Goal: Use online tool/utility: Utilize a website feature to perform a specific function

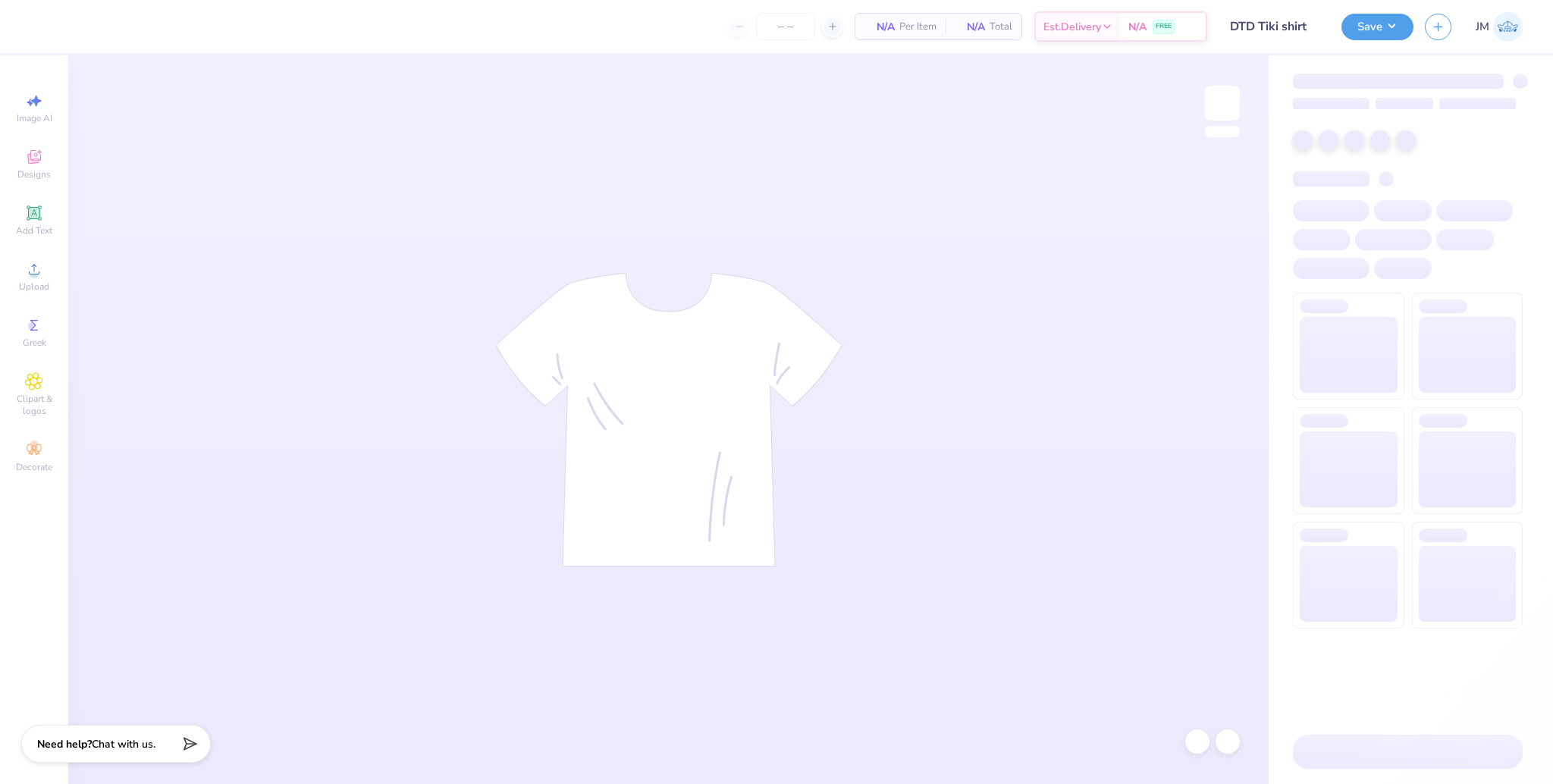
type input "100"
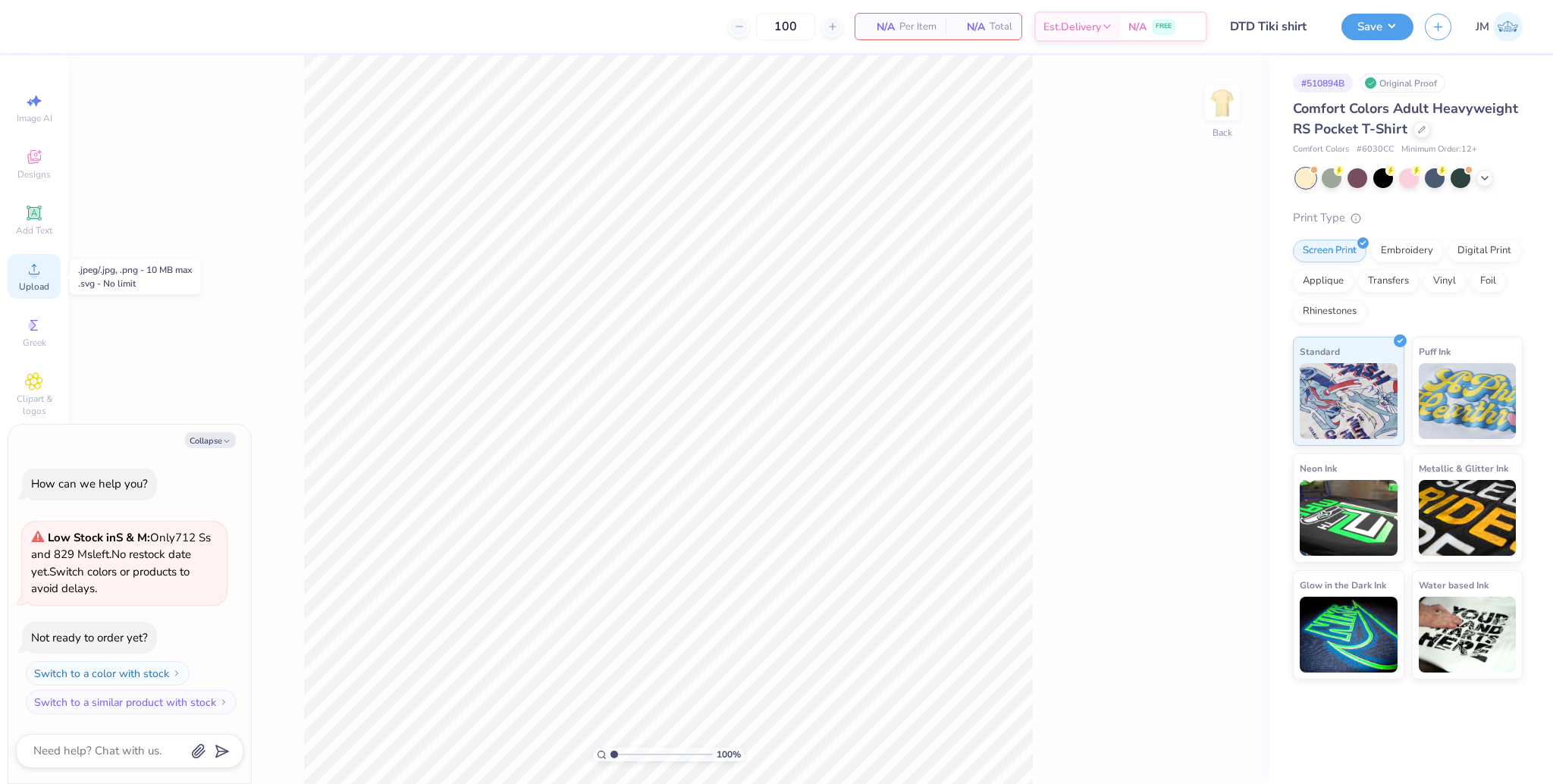
click at [43, 278] on icon at bounding box center [34, 269] width 18 height 18
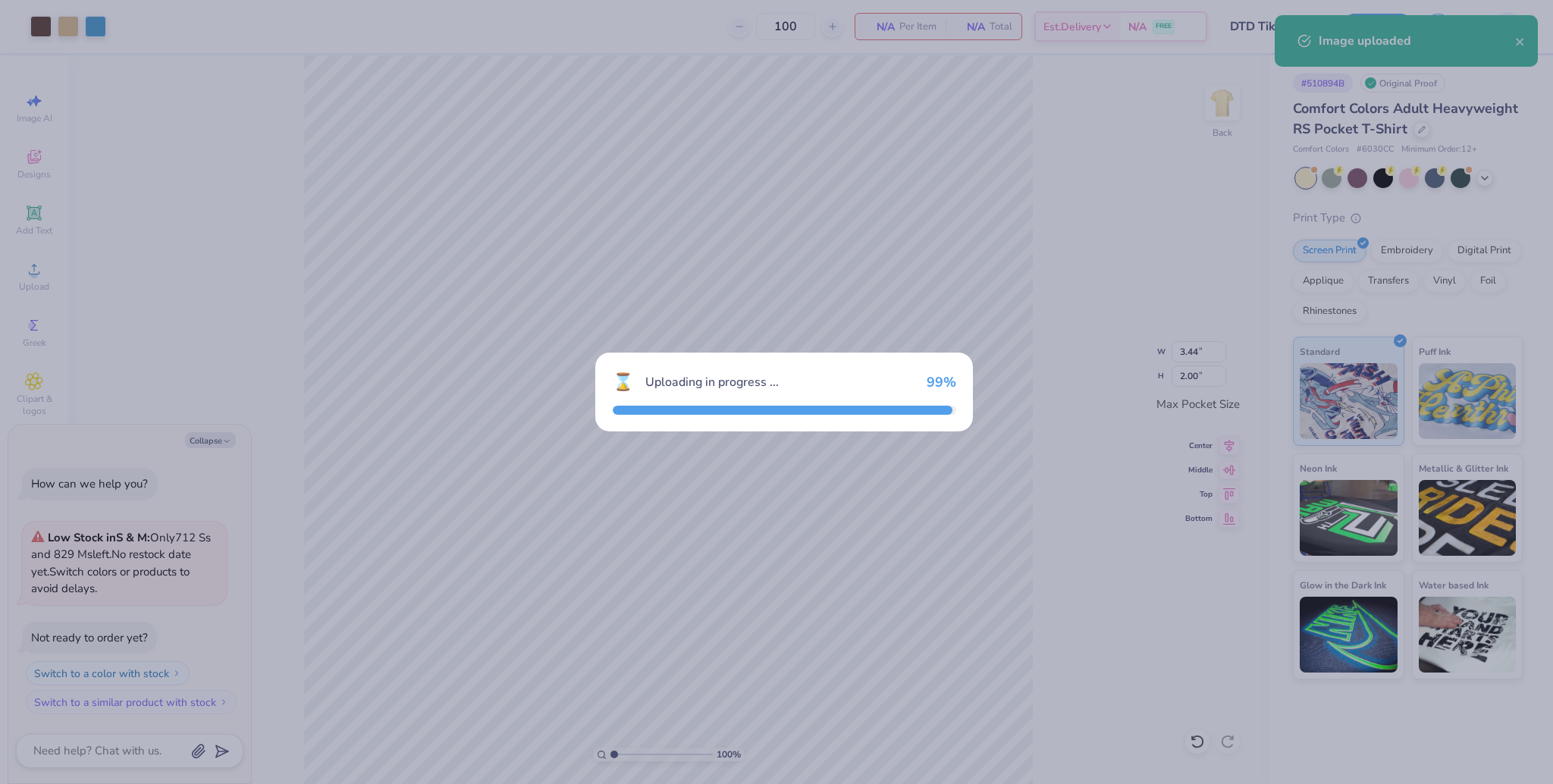
type textarea "x"
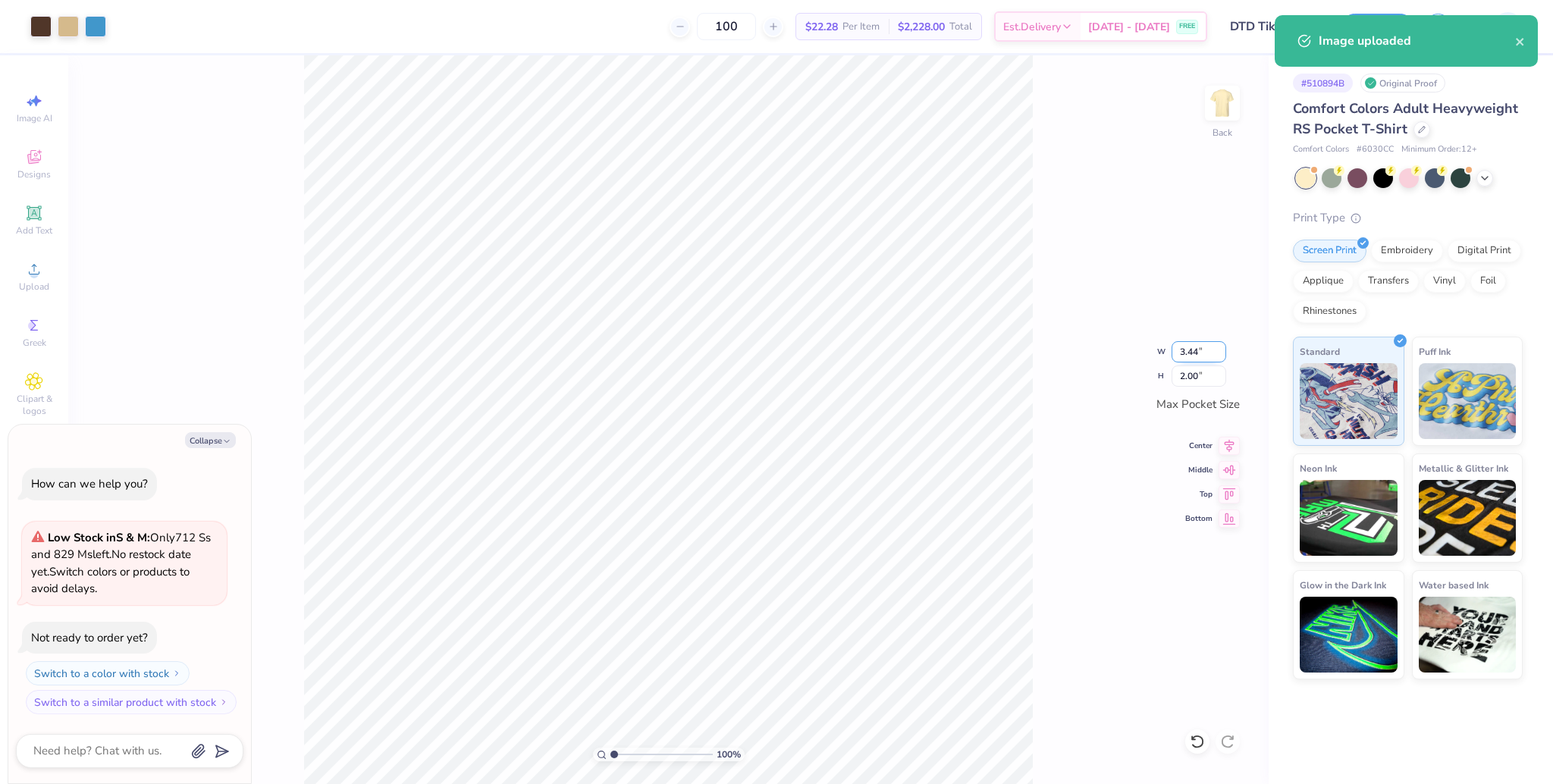
click at [1186, 353] on input "3.44" at bounding box center [1198, 351] width 55 height 21
type input "3.5"
type textarea "x"
type input "3.50"
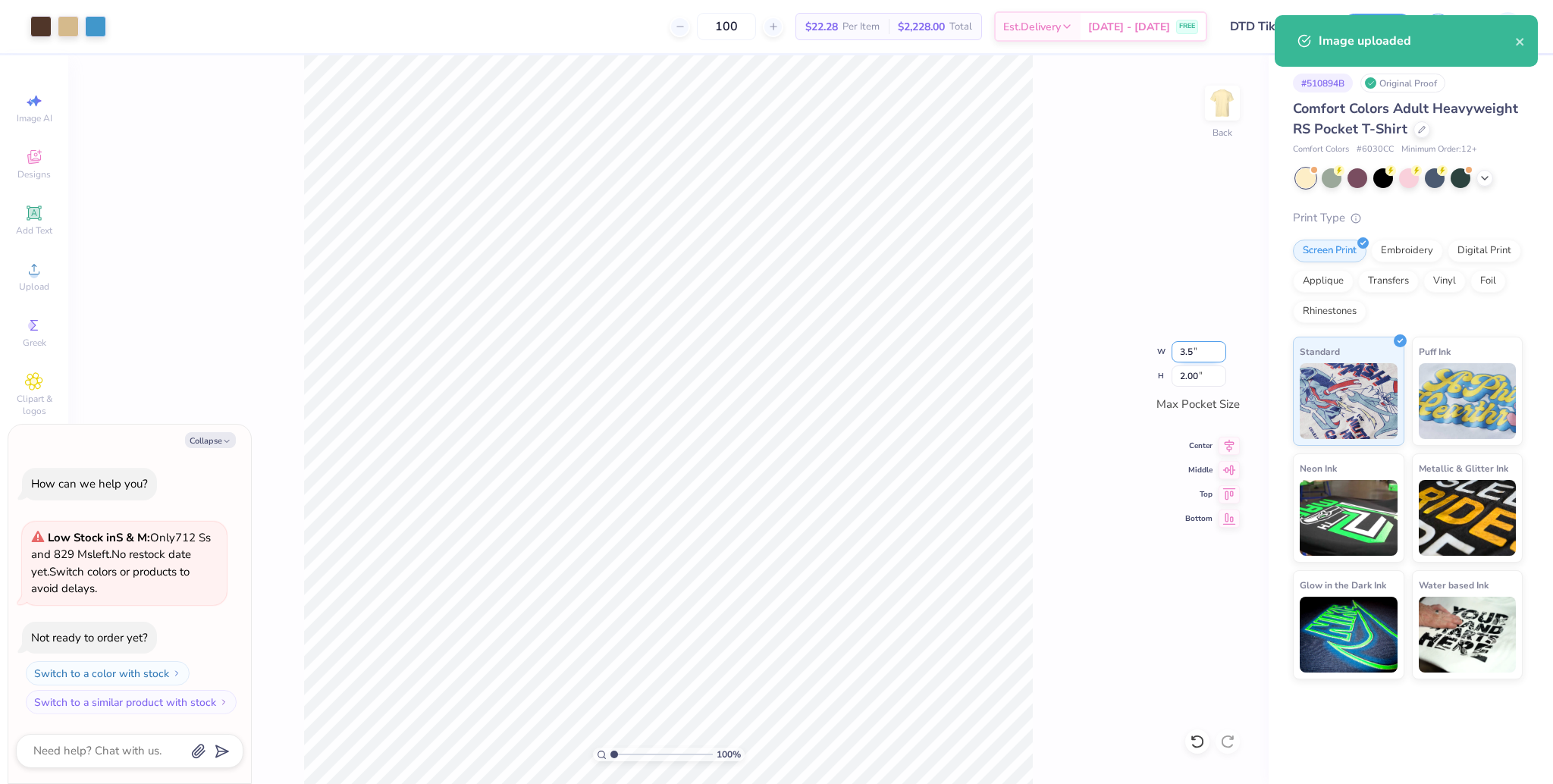
type input "2.04"
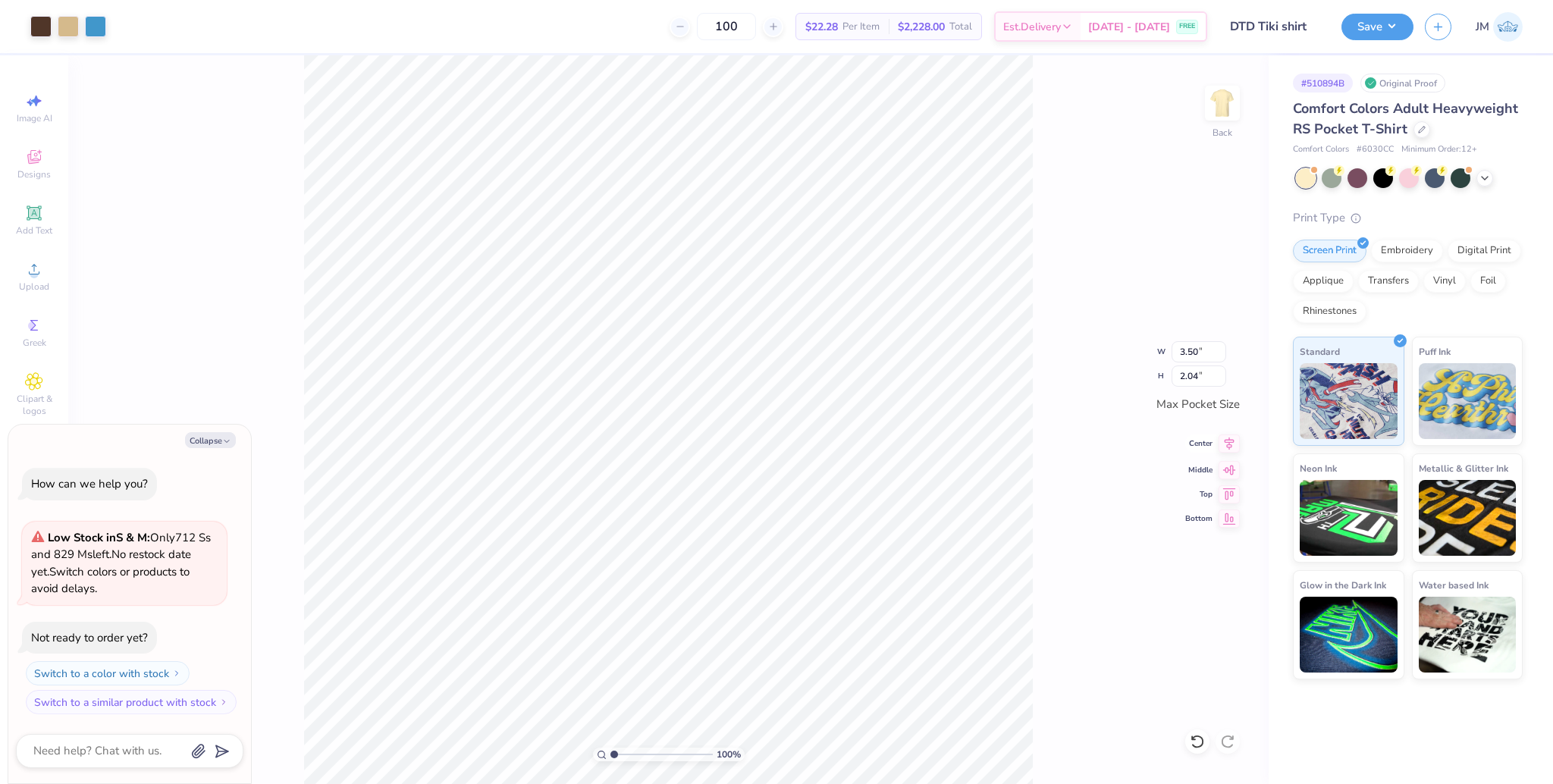
click at [1222, 443] on icon at bounding box center [1229, 443] width 21 height 18
click at [1228, 473] on icon at bounding box center [1229, 468] width 21 height 18
click at [1228, 104] on img at bounding box center [1222, 103] width 61 height 61
drag, startPoint x: 42, startPoint y: 278, endPoint x: 56, endPoint y: 276, distance: 14.1
click at [47, 276] on div "Upload" at bounding box center [34, 276] width 53 height 45
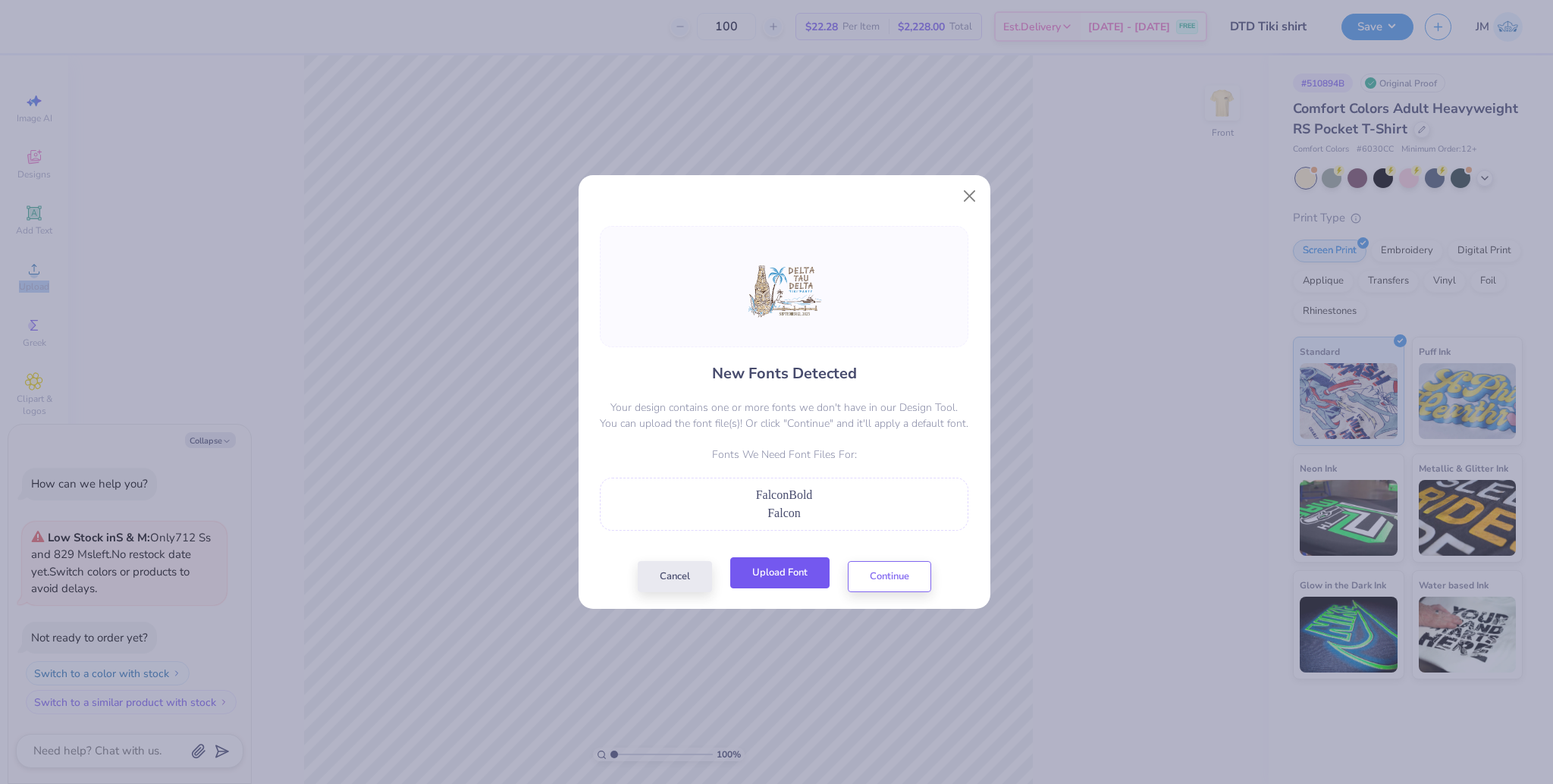
click at [787, 572] on button "Upload Font" at bounding box center [780, 572] width 100 height 31
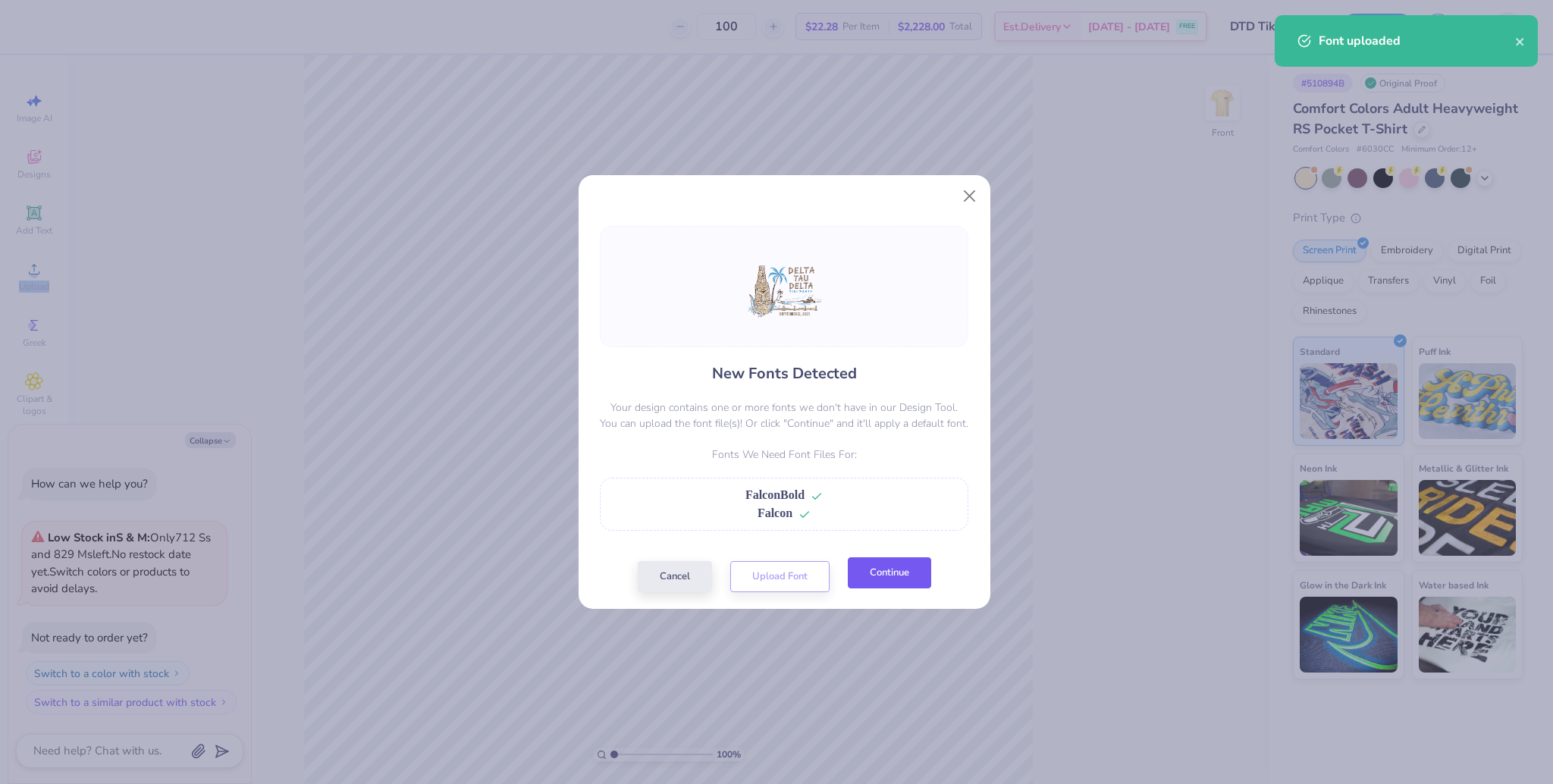
click at [898, 580] on button "Continue" at bounding box center [889, 572] width 83 height 31
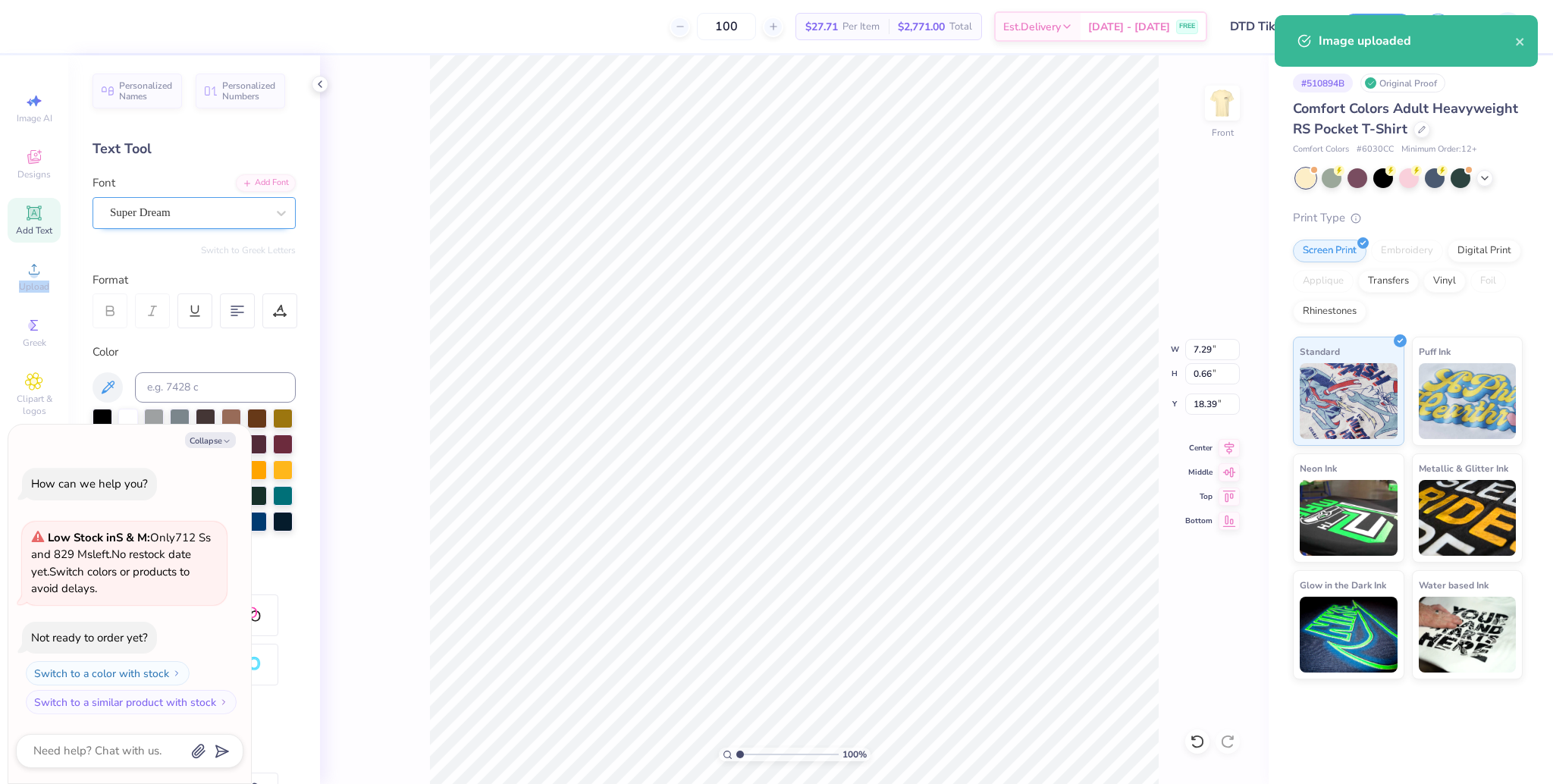
click at [220, 215] on div "Super Dream" at bounding box center [188, 213] width 159 height 24
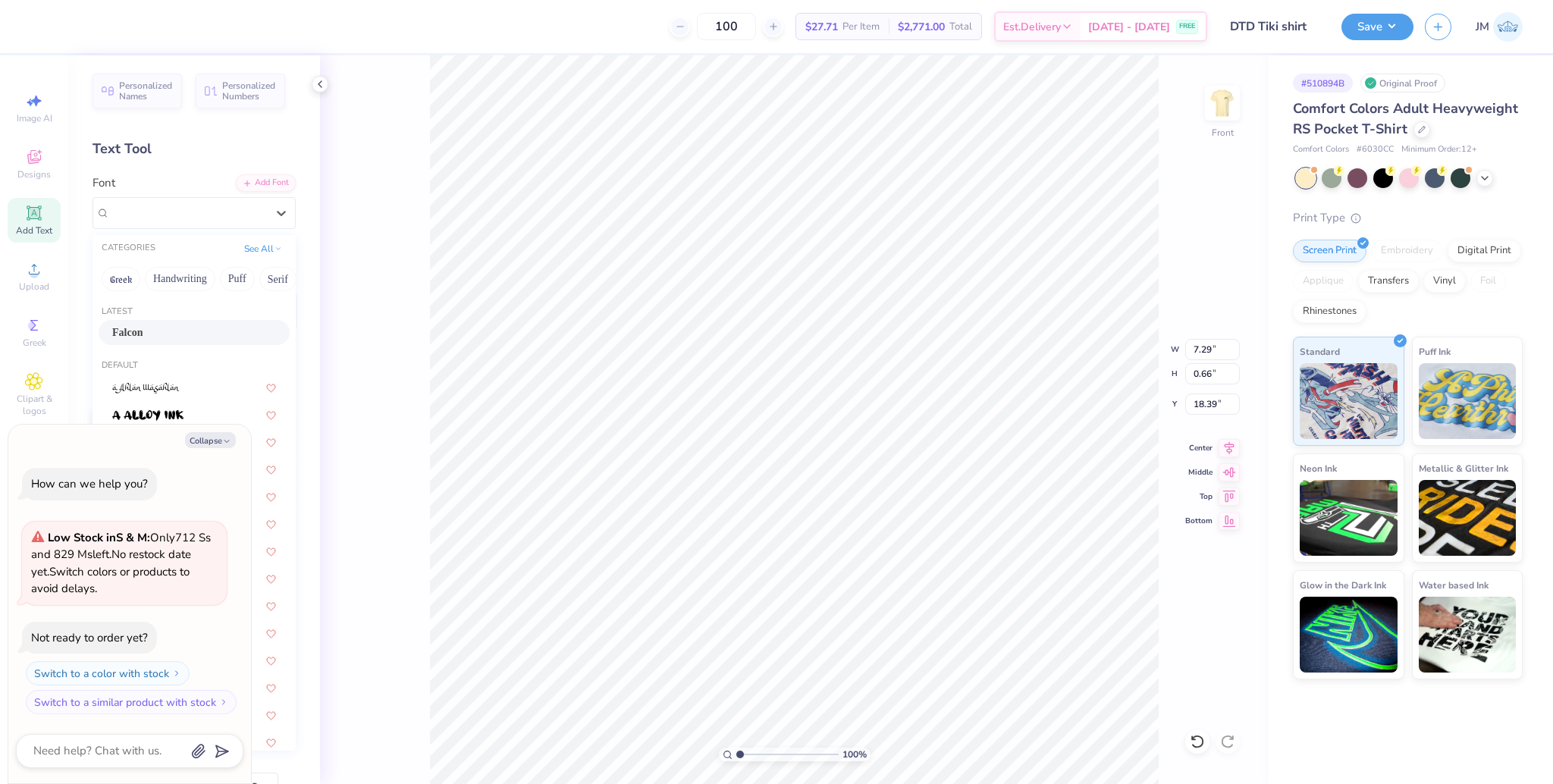
click at [143, 330] on div "Falcon" at bounding box center [194, 332] width 164 height 16
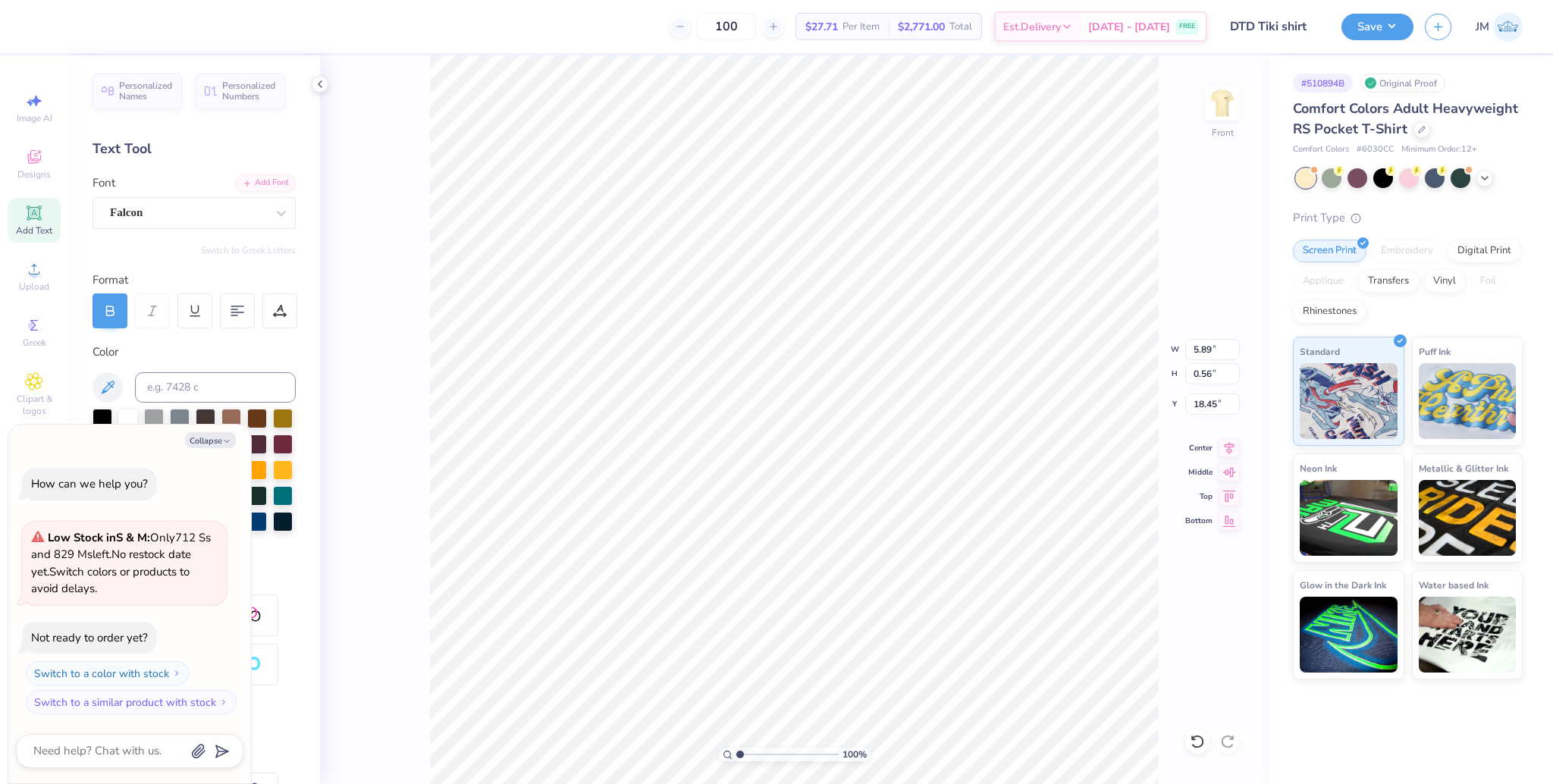
type textarea "x"
type input "5.89"
type input "0.56"
type input "18.45"
click at [278, 311] on icon at bounding box center [280, 309] width 7 height 8
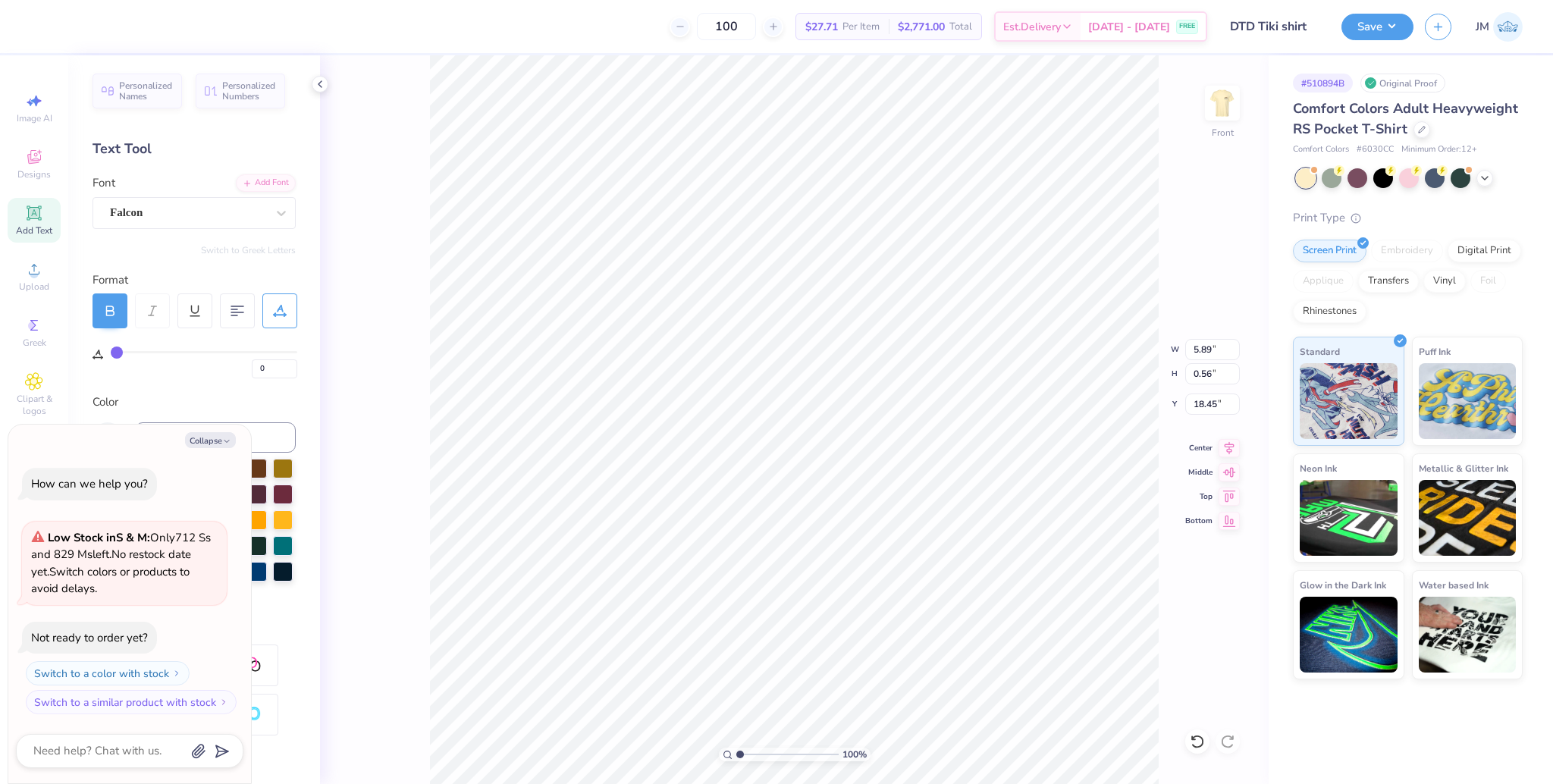
type input "3"
type input "4"
type input "5"
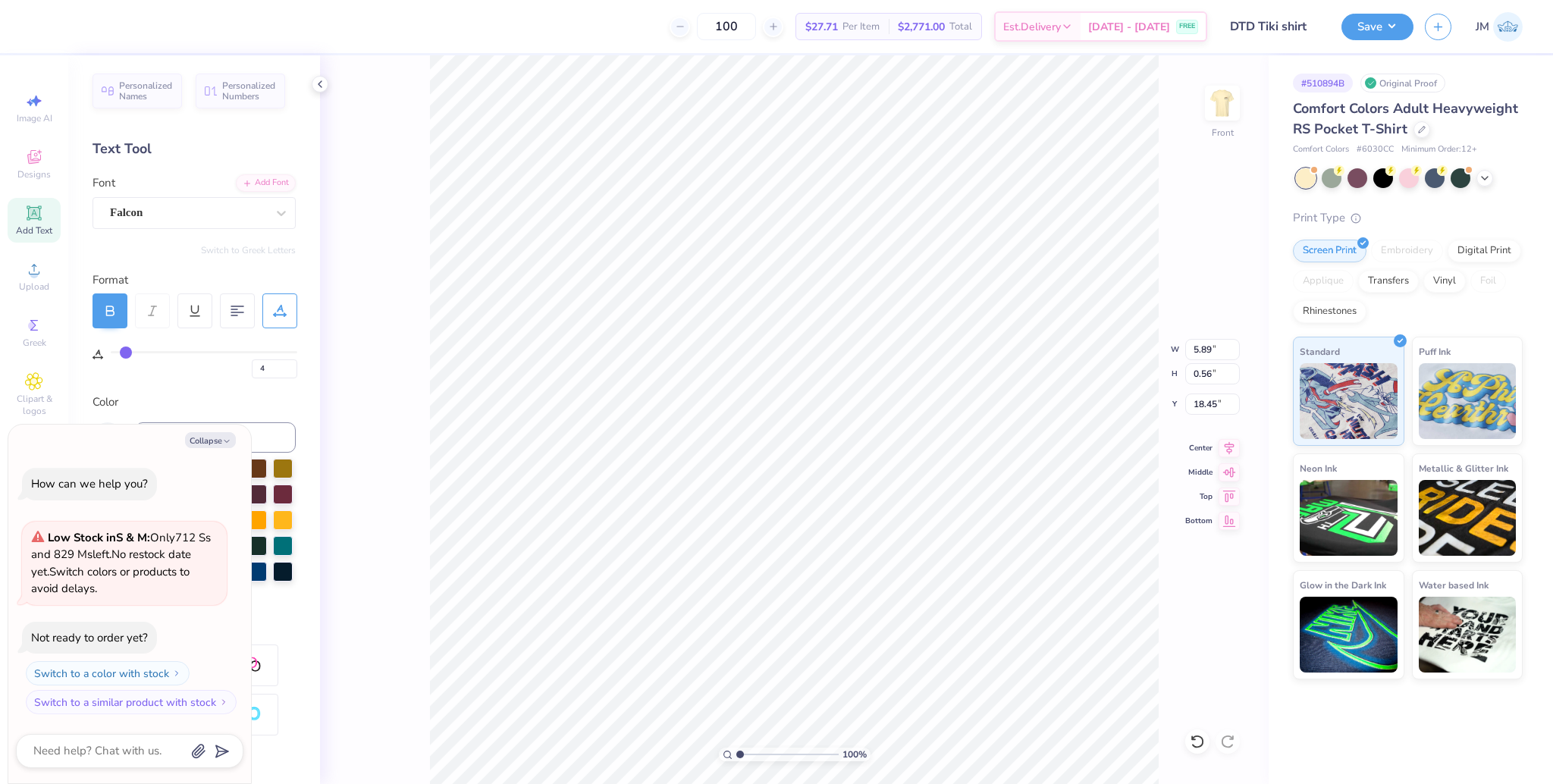
type input "5"
type input "6"
type input "8"
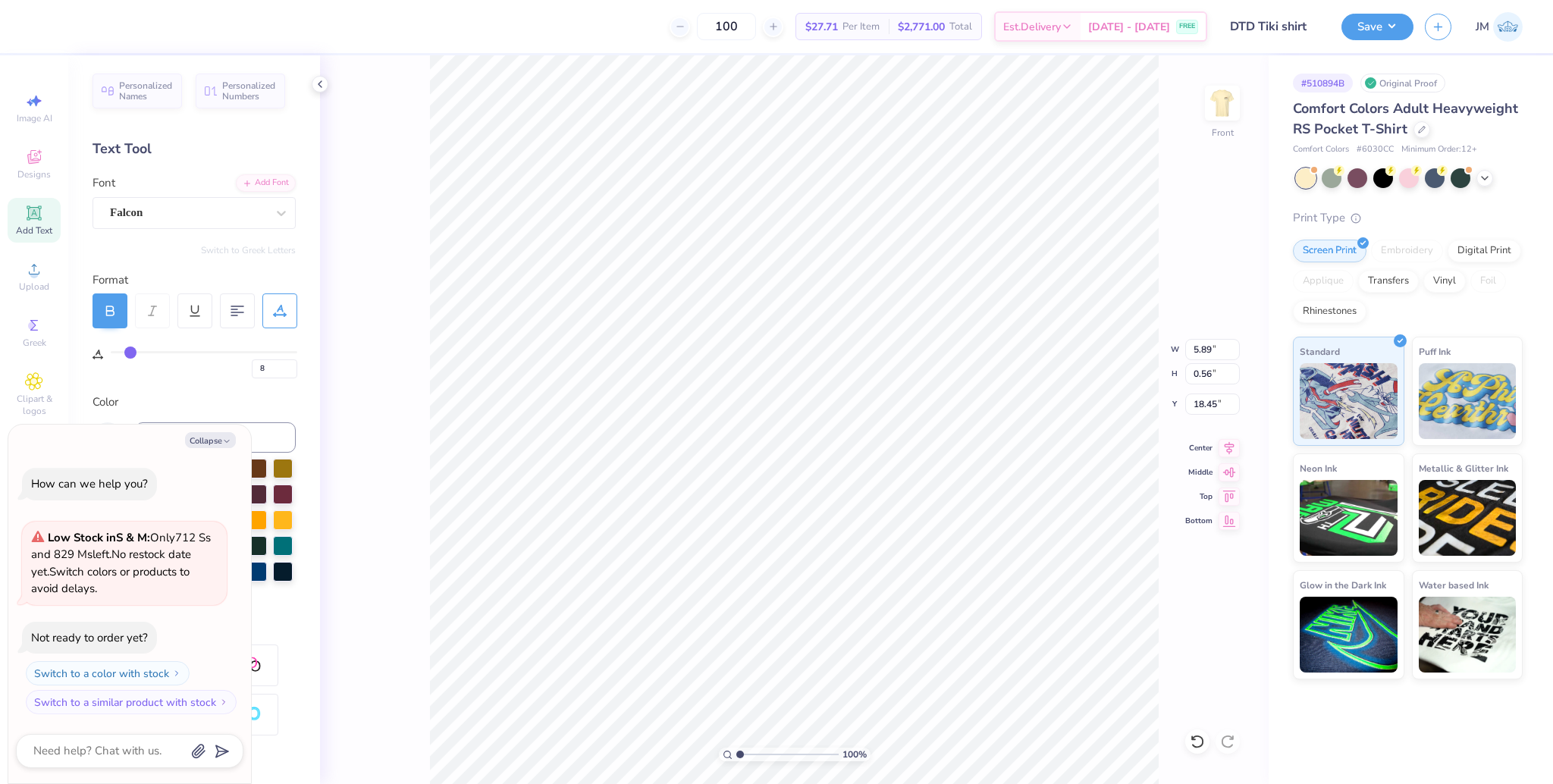
type input "9"
type input "10"
type input "11"
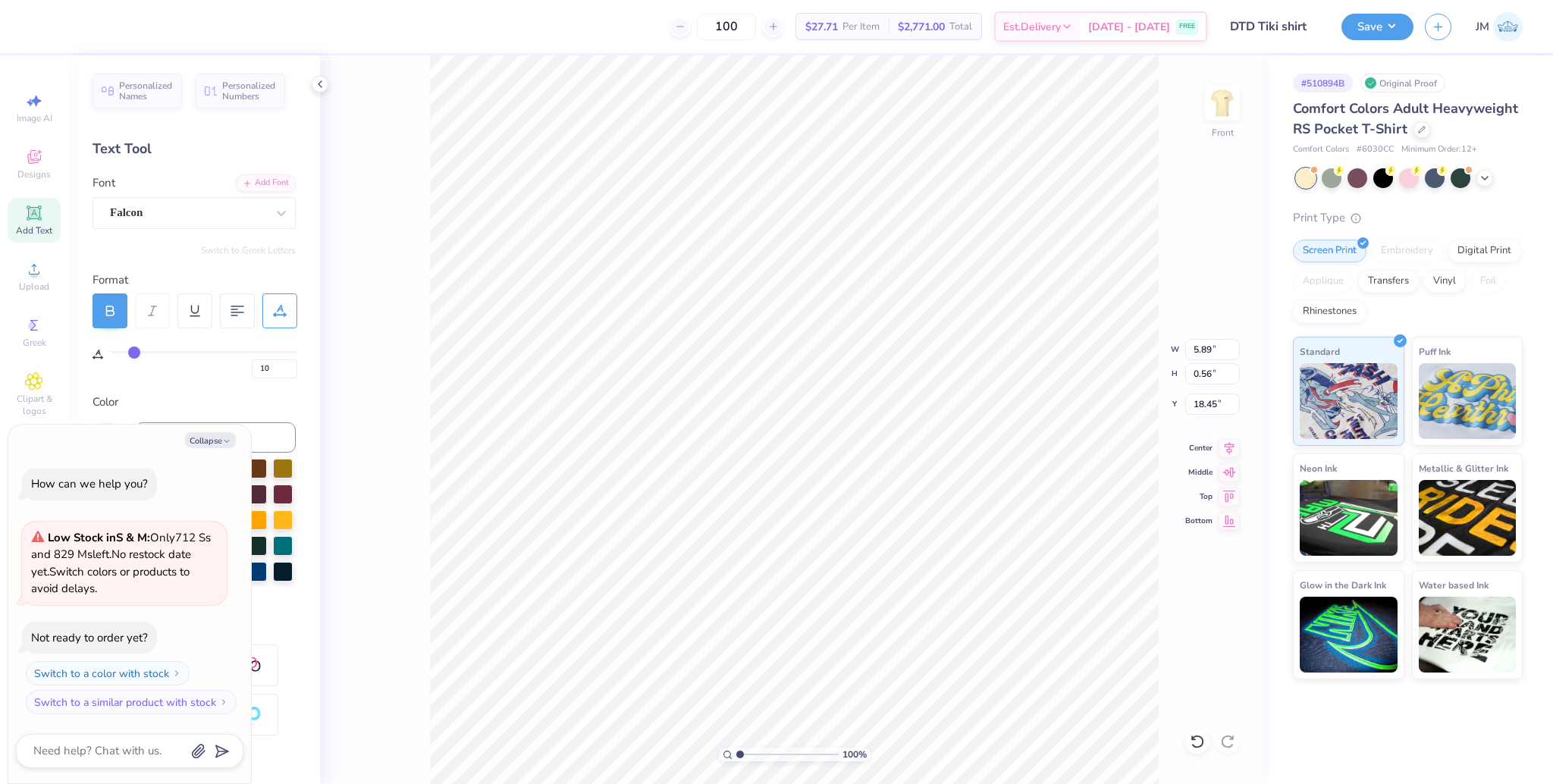
type input "11"
type input "13"
type input "14"
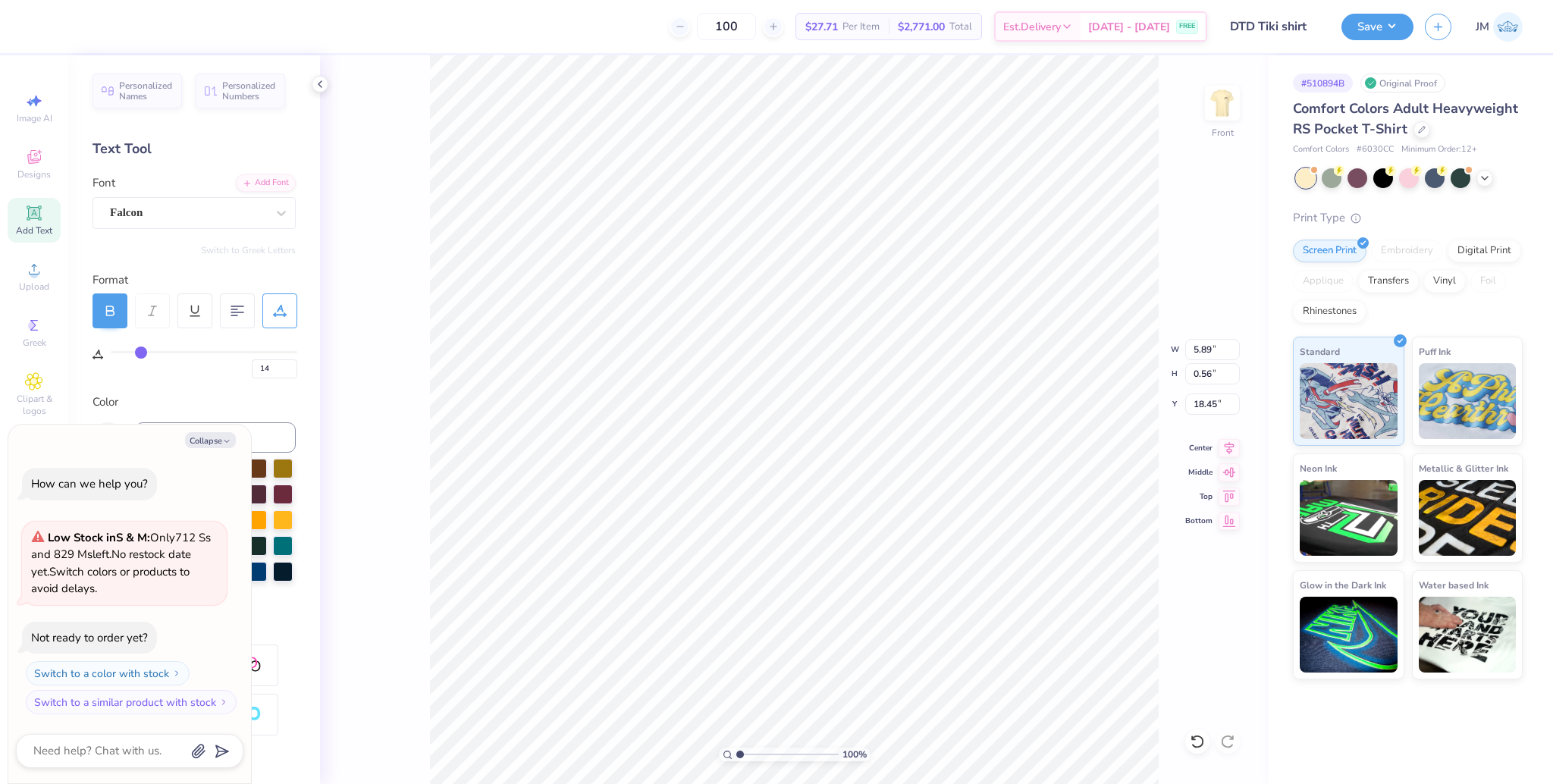
type input "15"
type input "17"
type input "19"
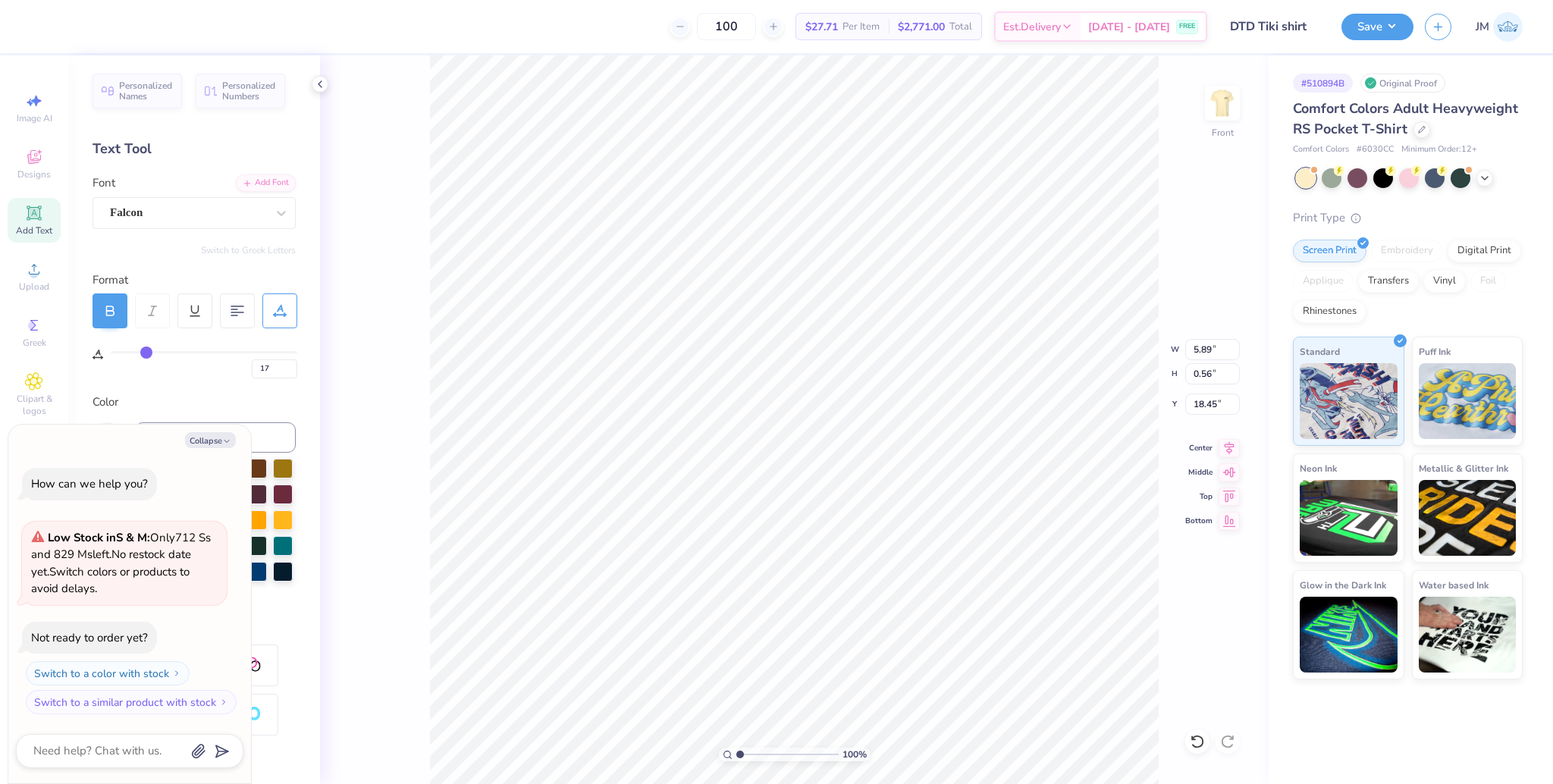
type input "19"
type input "20"
type input "21"
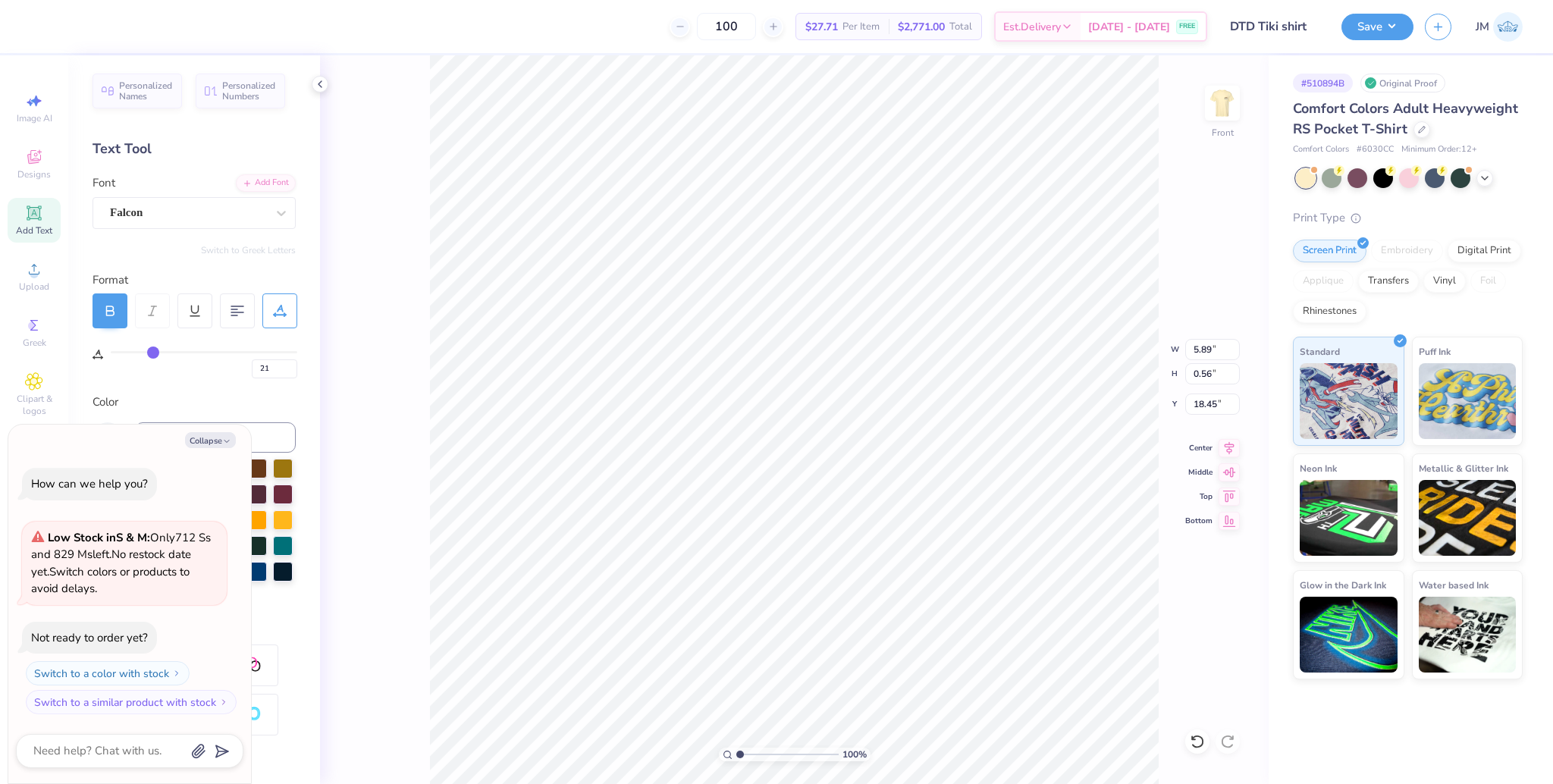
type input "22"
type input "23"
type input "25"
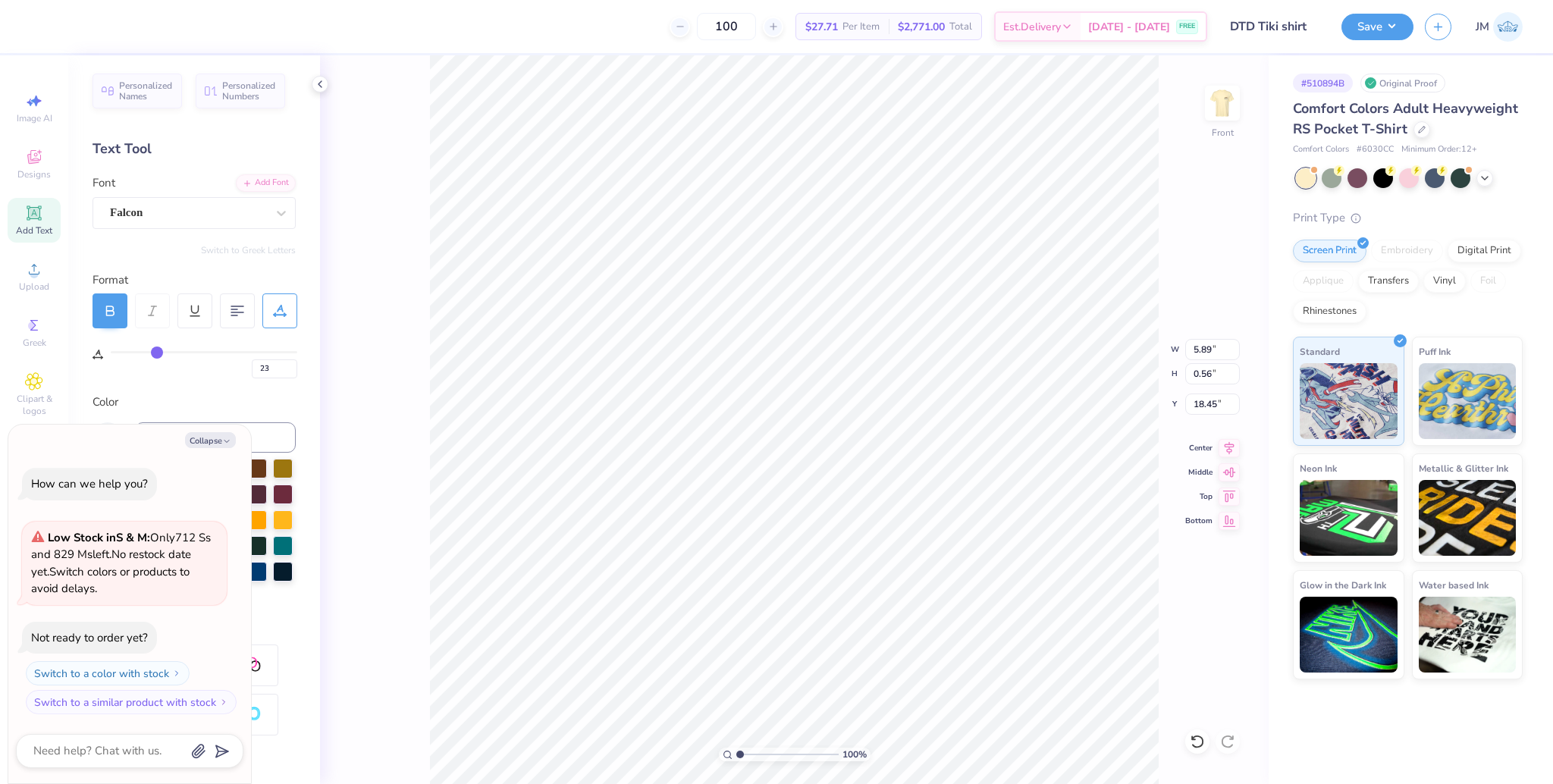
type input "25"
type input "26"
type input "27"
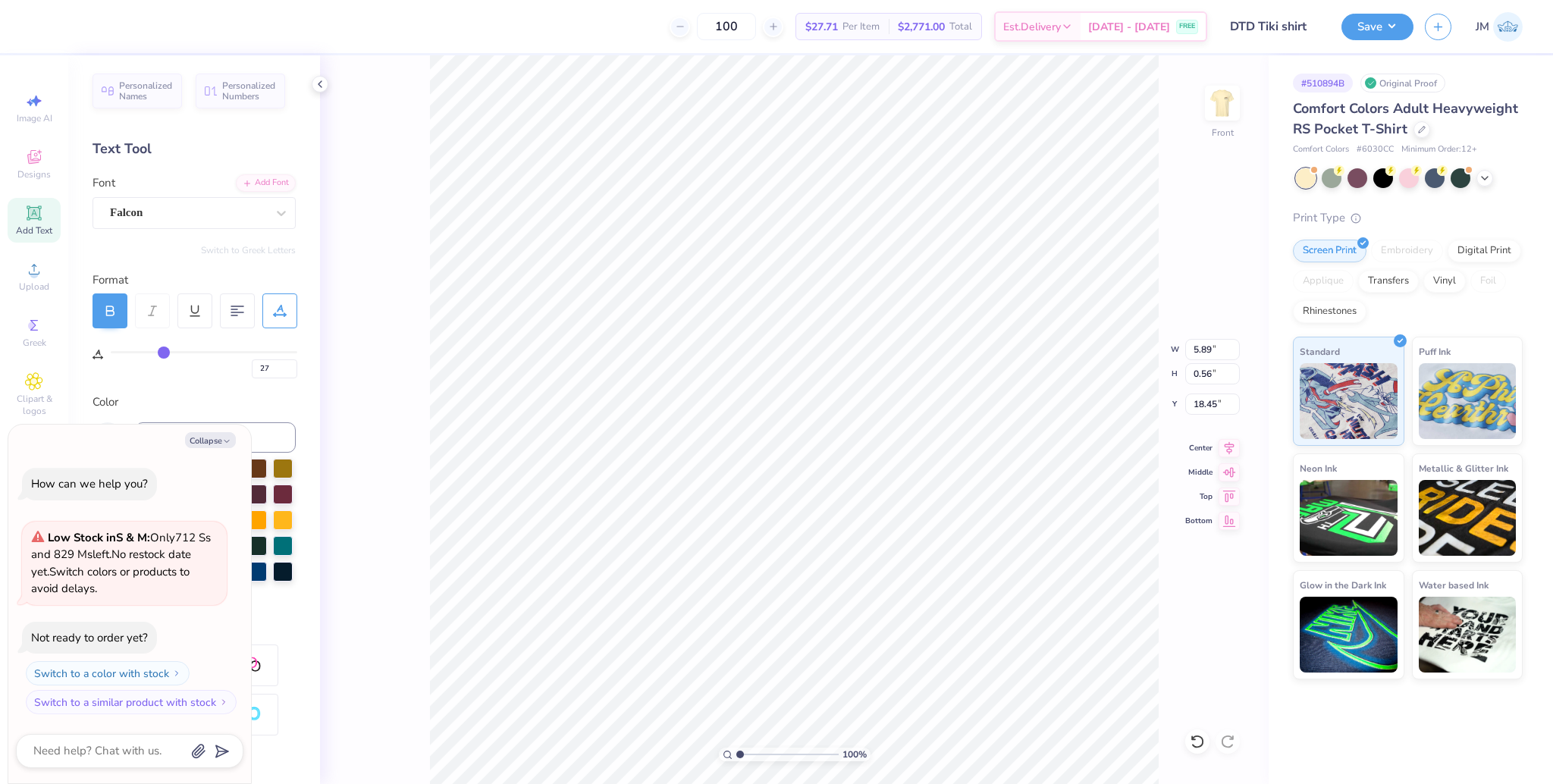
type input "28"
type input "30"
type input "31"
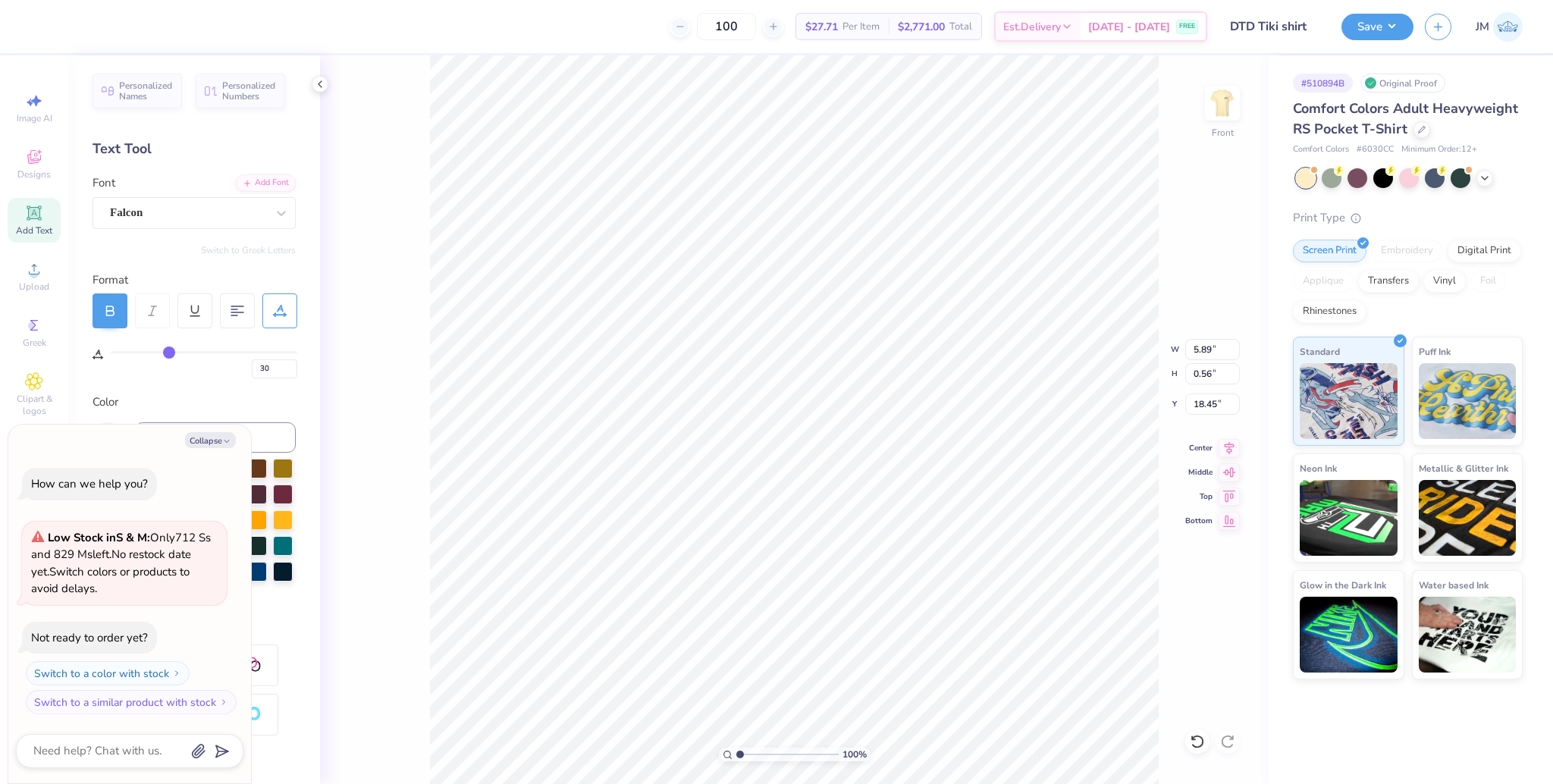
type input "31"
type input "33"
type input "34"
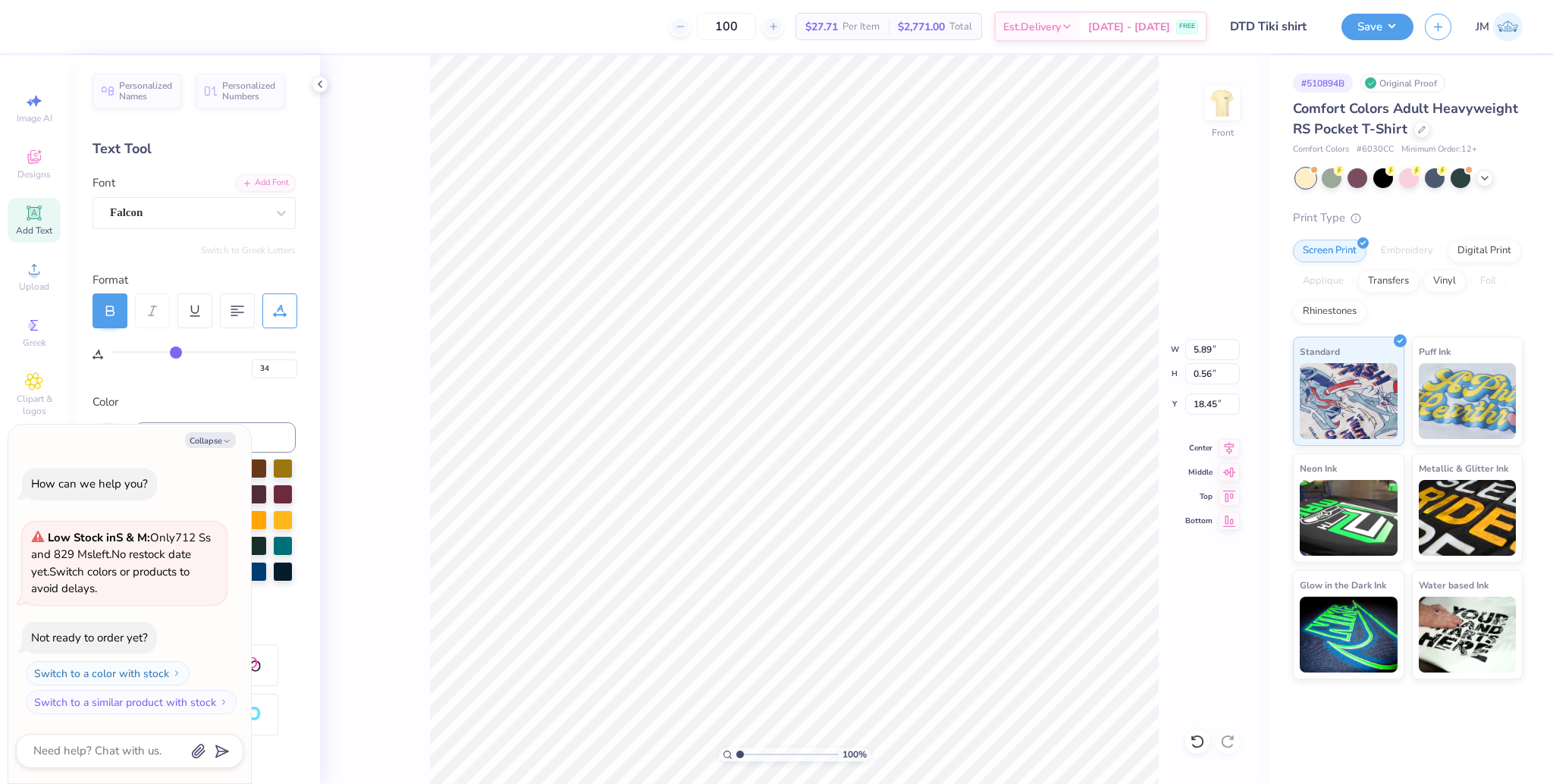
type input "35"
type input "36"
type input "37"
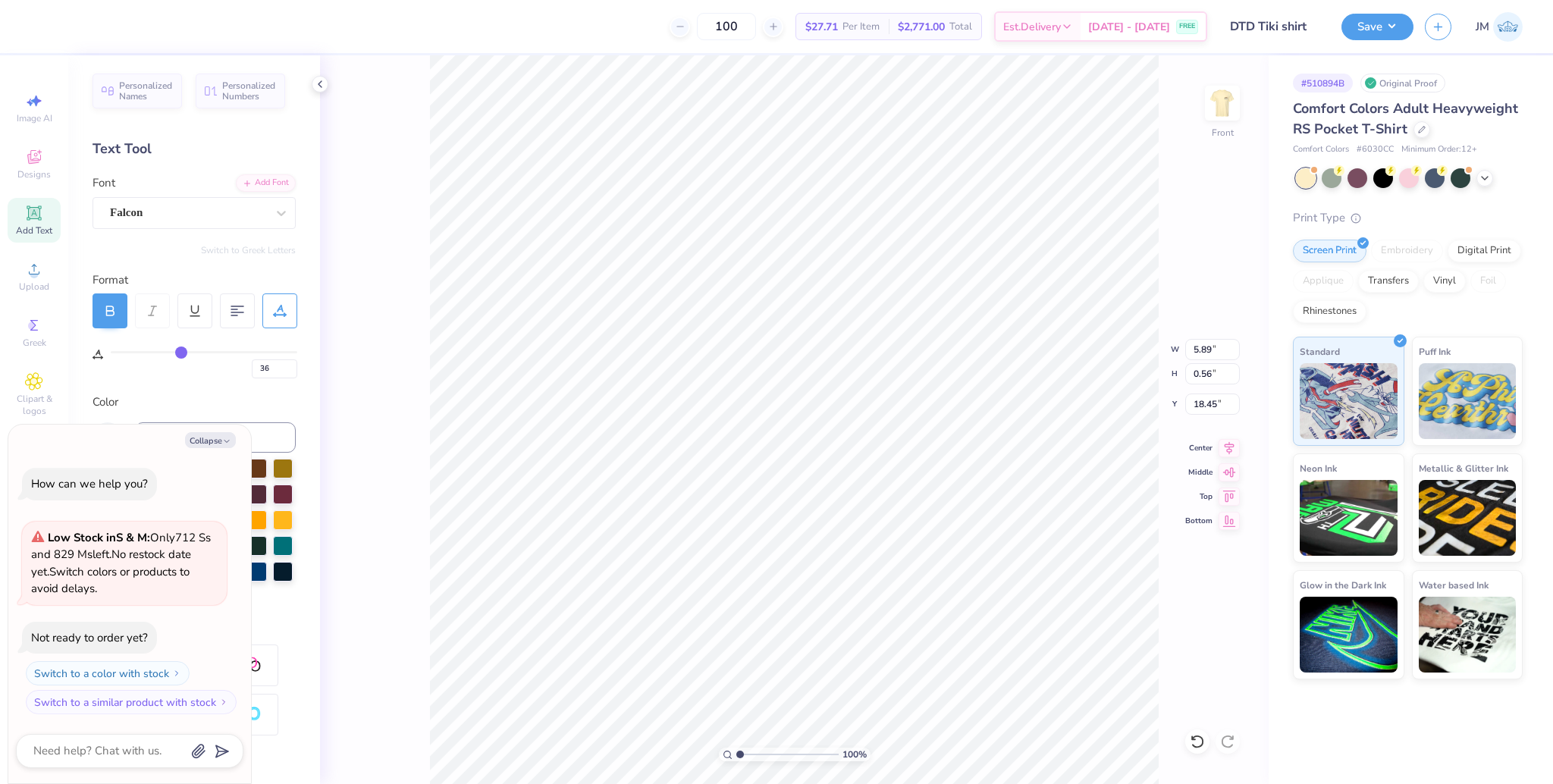
type input "37"
type input "38"
type input "39"
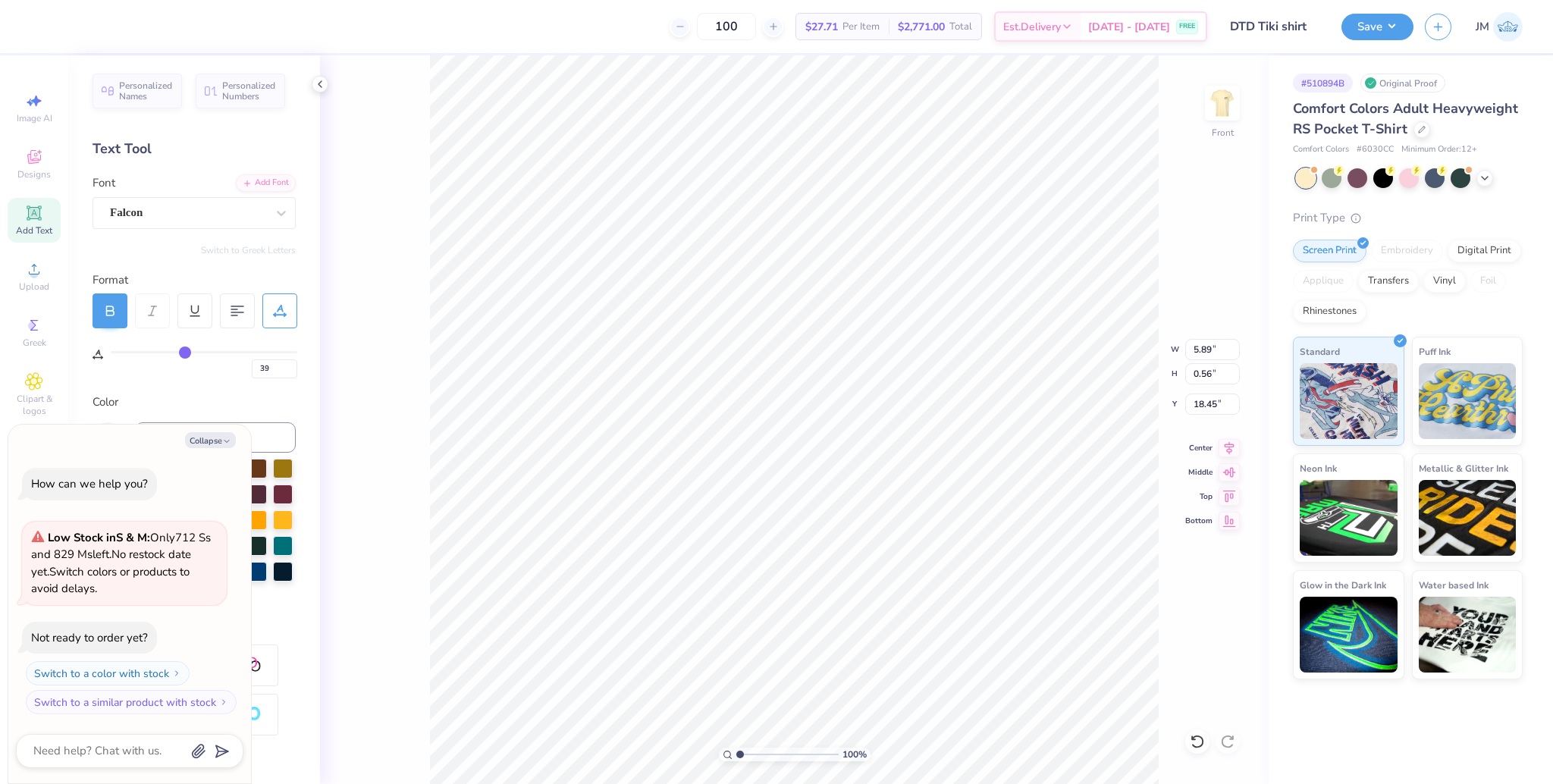
type input "40"
type input "41"
type input "42"
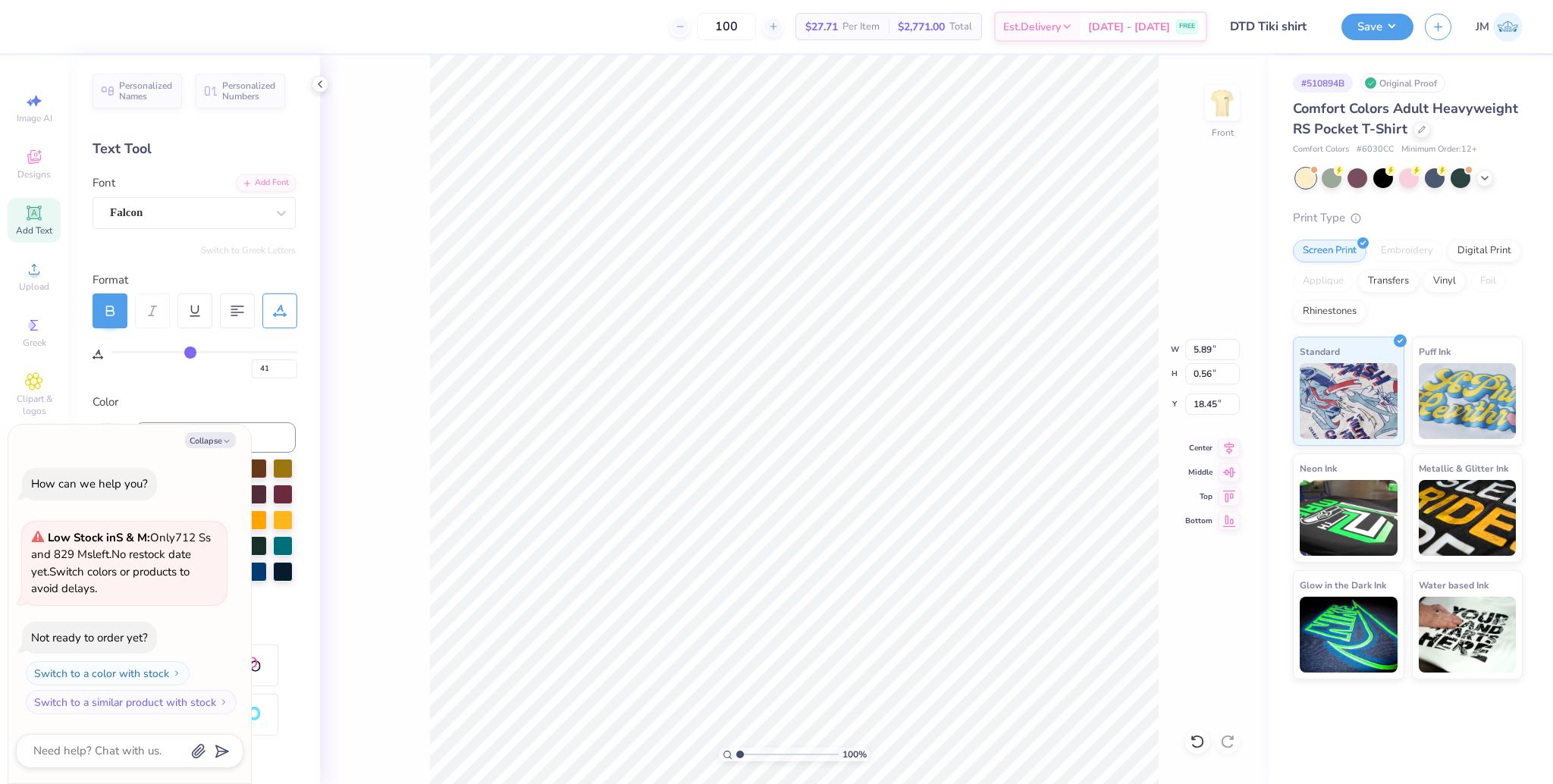
type input "42"
type input "43"
drag, startPoint x: 141, startPoint y: 351, endPoint x: 191, endPoint y: 354, distance: 50.1
type input "43"
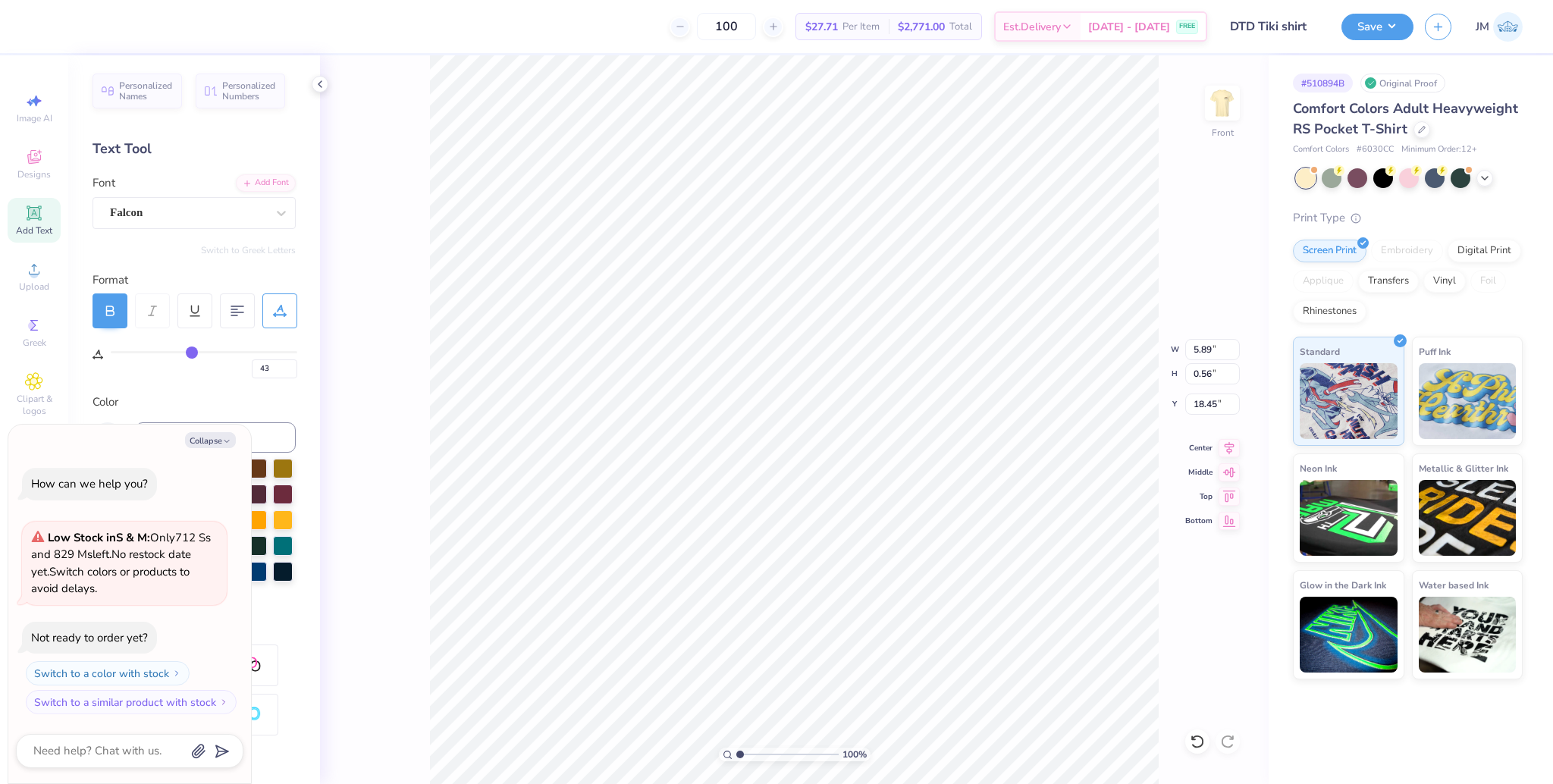
click at [191, 353] on input "range" at bounding box center [204, 352] width 187 height 2
type textarea "x"
type input "11.35"
drag, startPoint x: 197, startPoint y: 350, endPoint x: 177, endPoint y: 353, distance: 20.2
click at [161, 347] on div "43" at bounding box center [204, 361] width 187 height 35
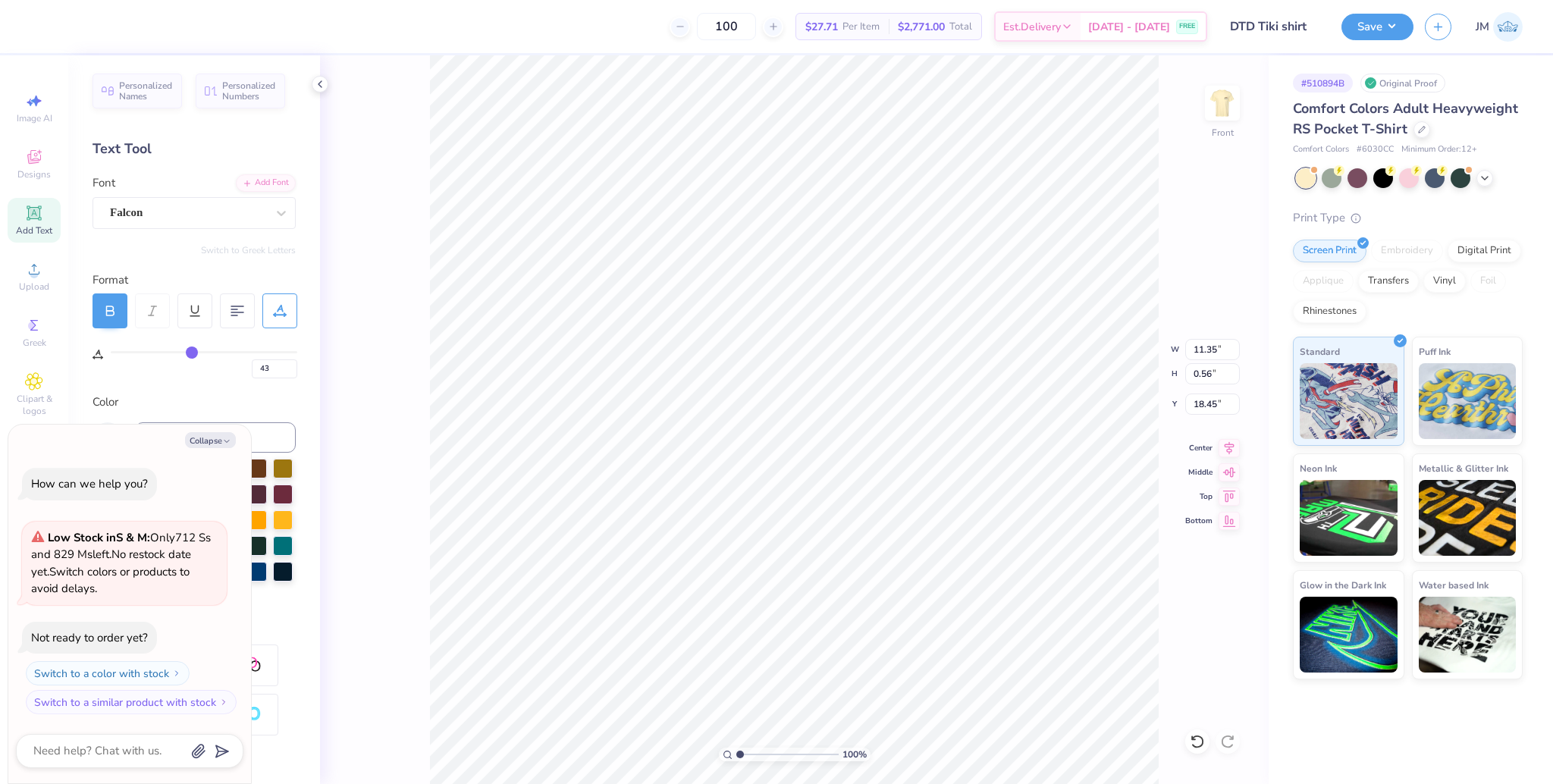
type input "41"
type input "40"
type input "39"
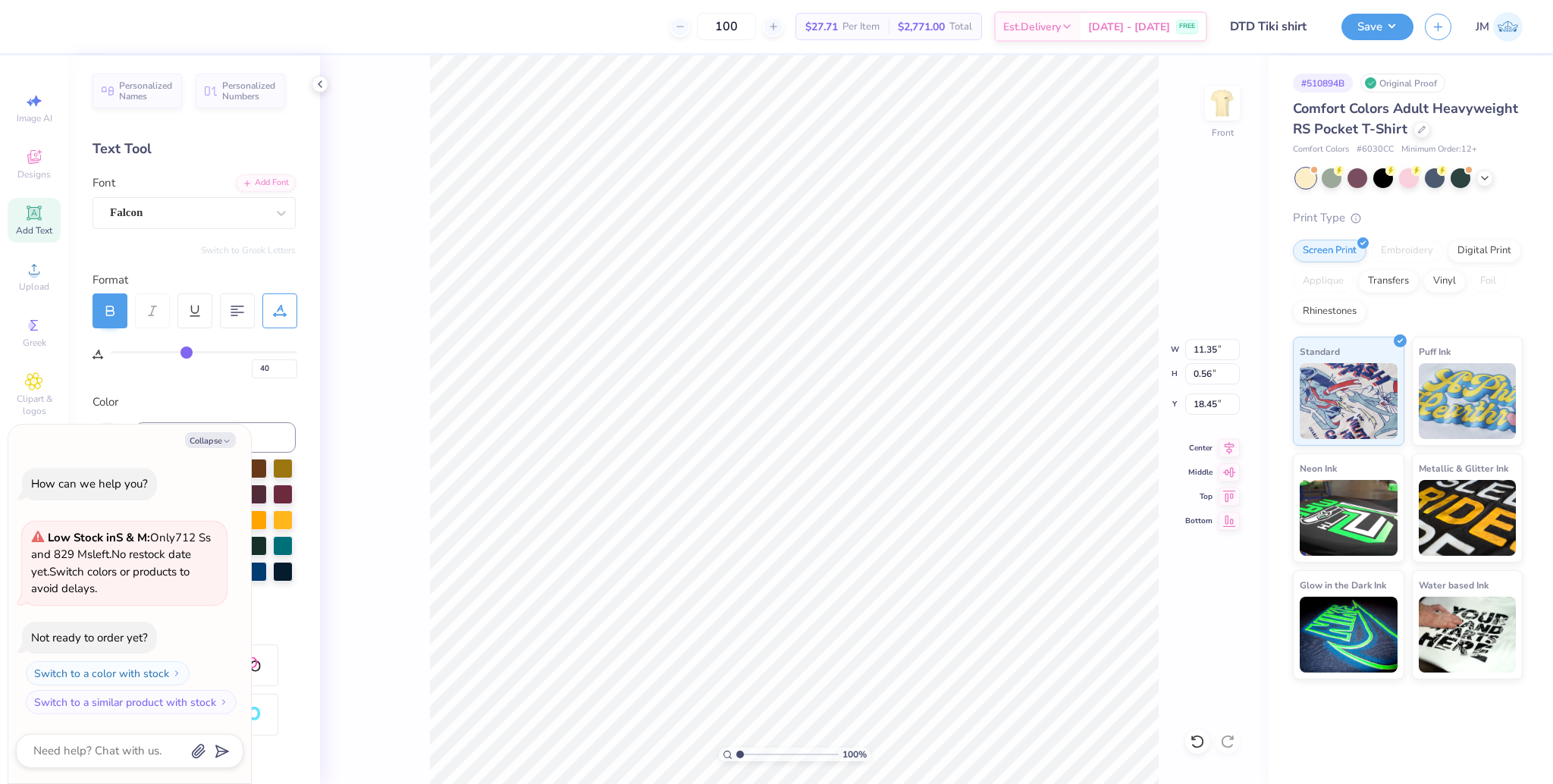
type input "39"
type input "38"
type input "37"
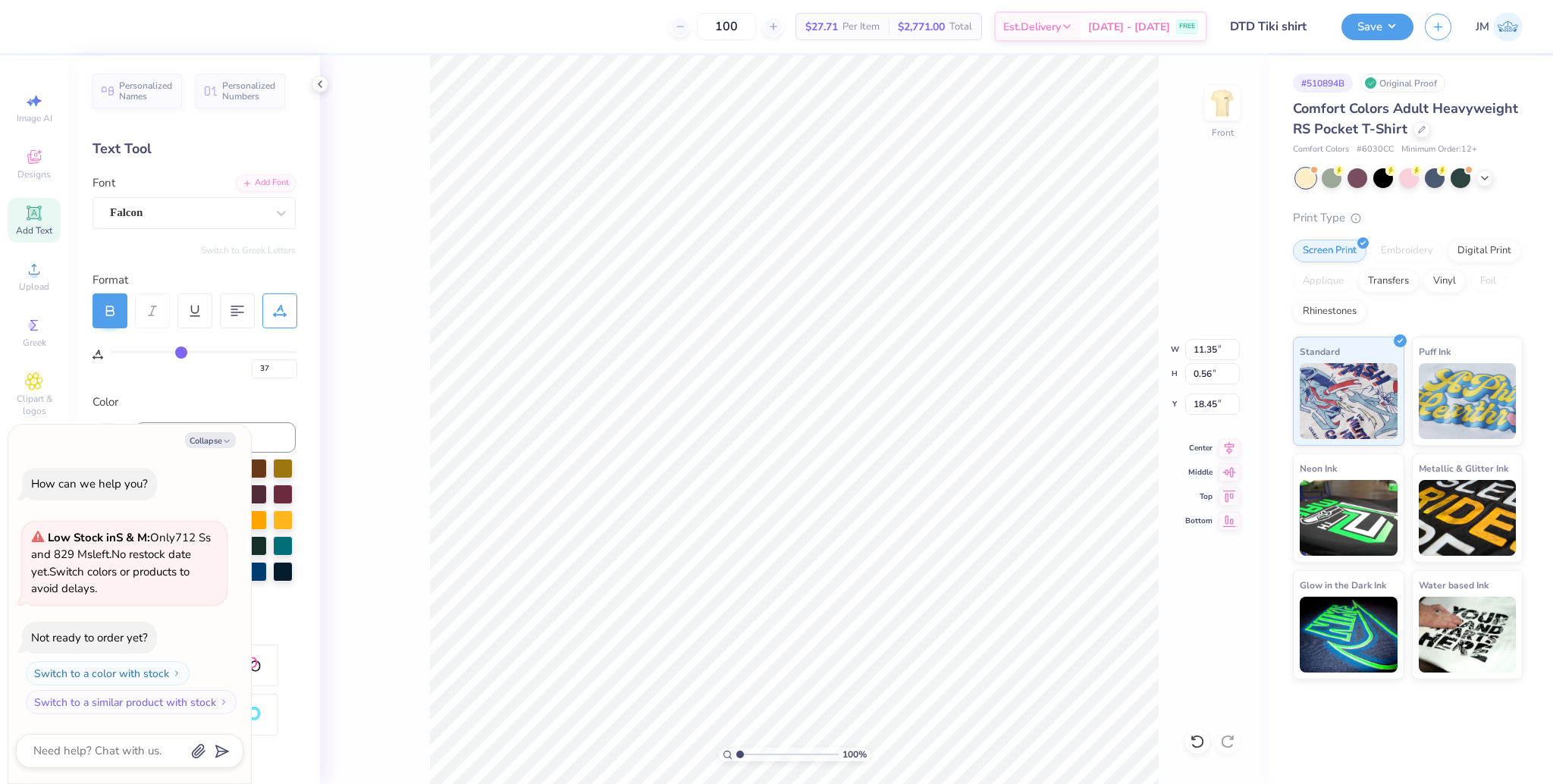
type input "36"
type input "35"
type input "34"
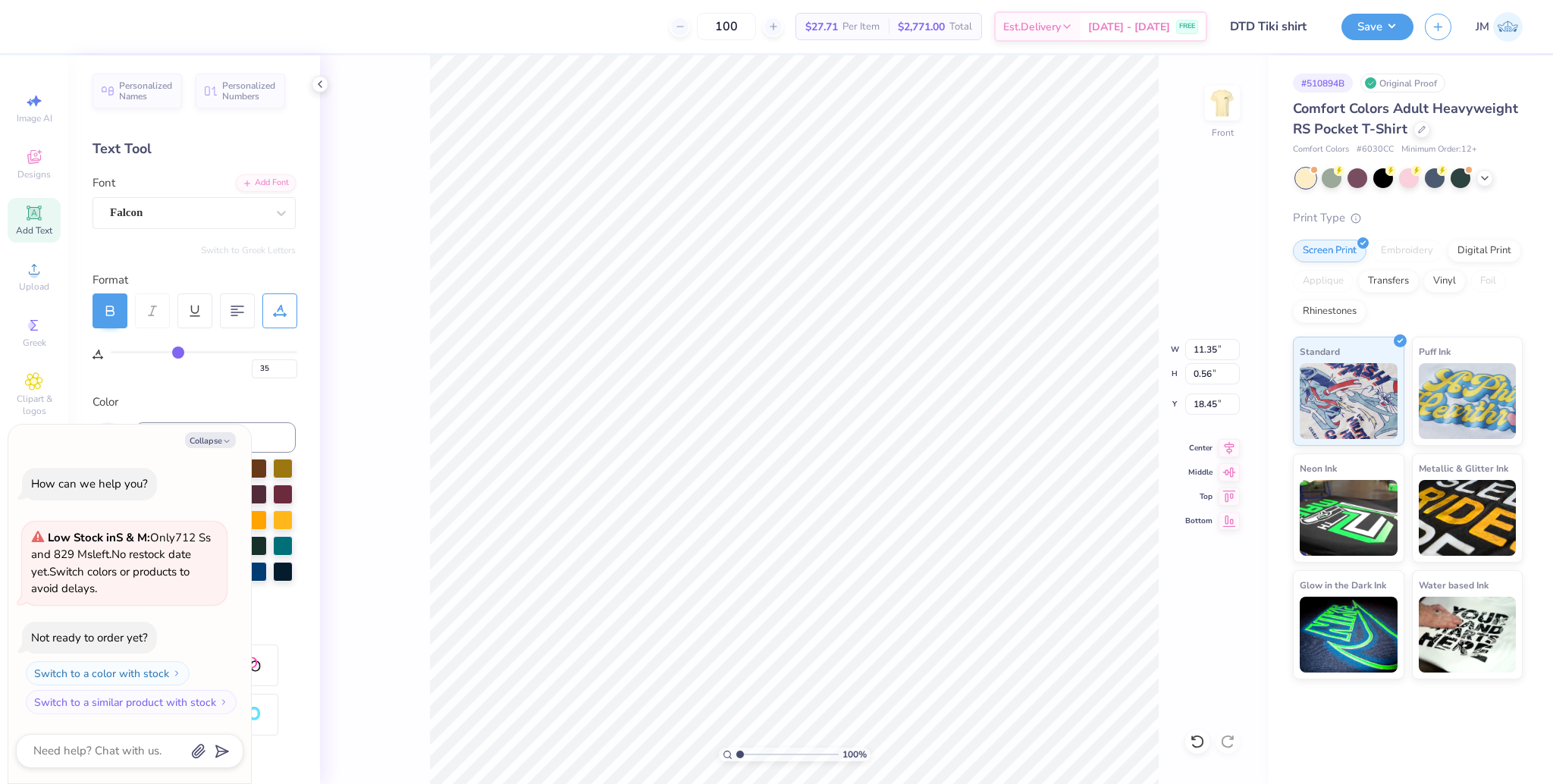
type input "34"
type input "33"
type input "32"
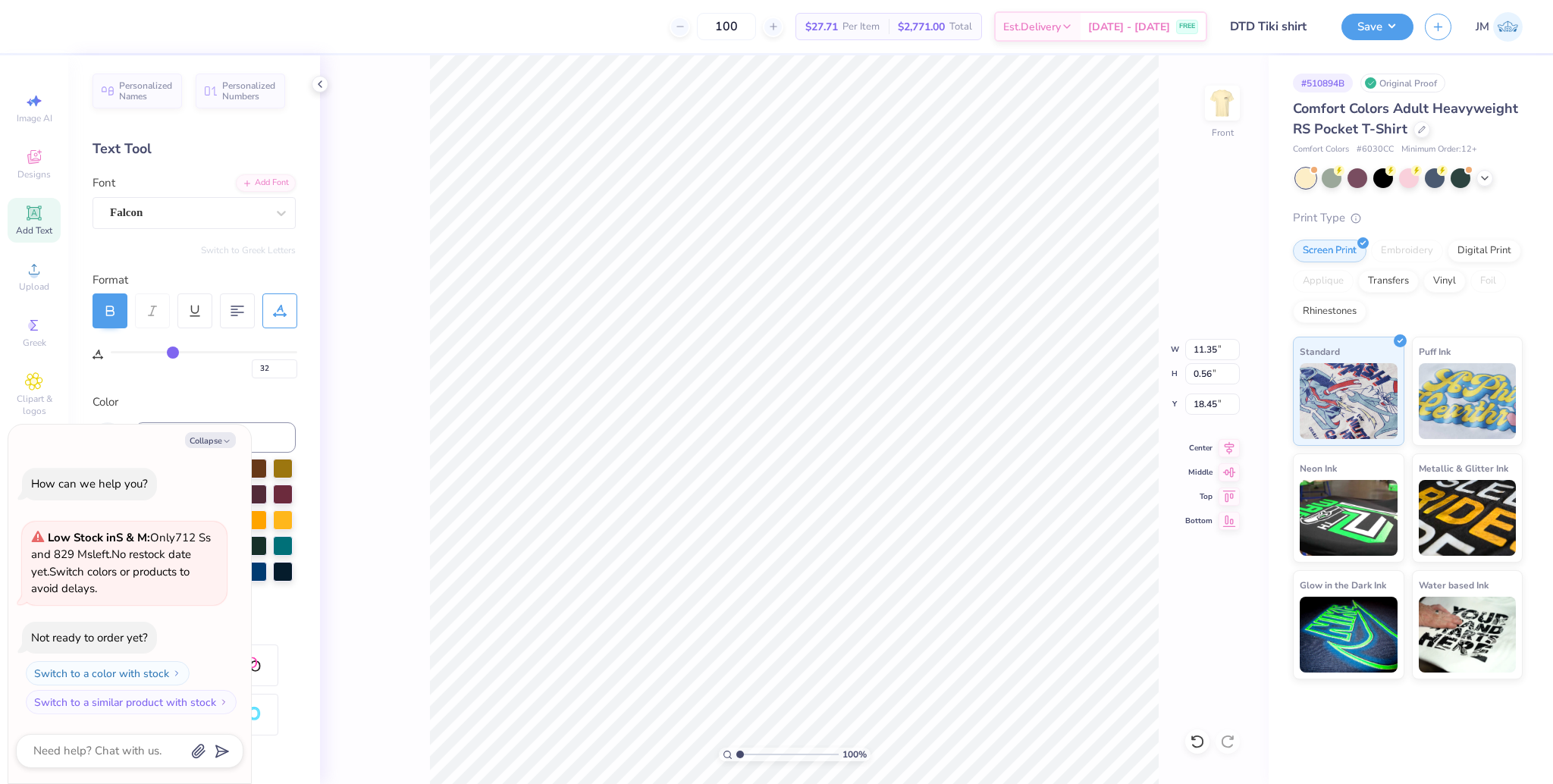
type input "31"
type input "30"
type input "29"
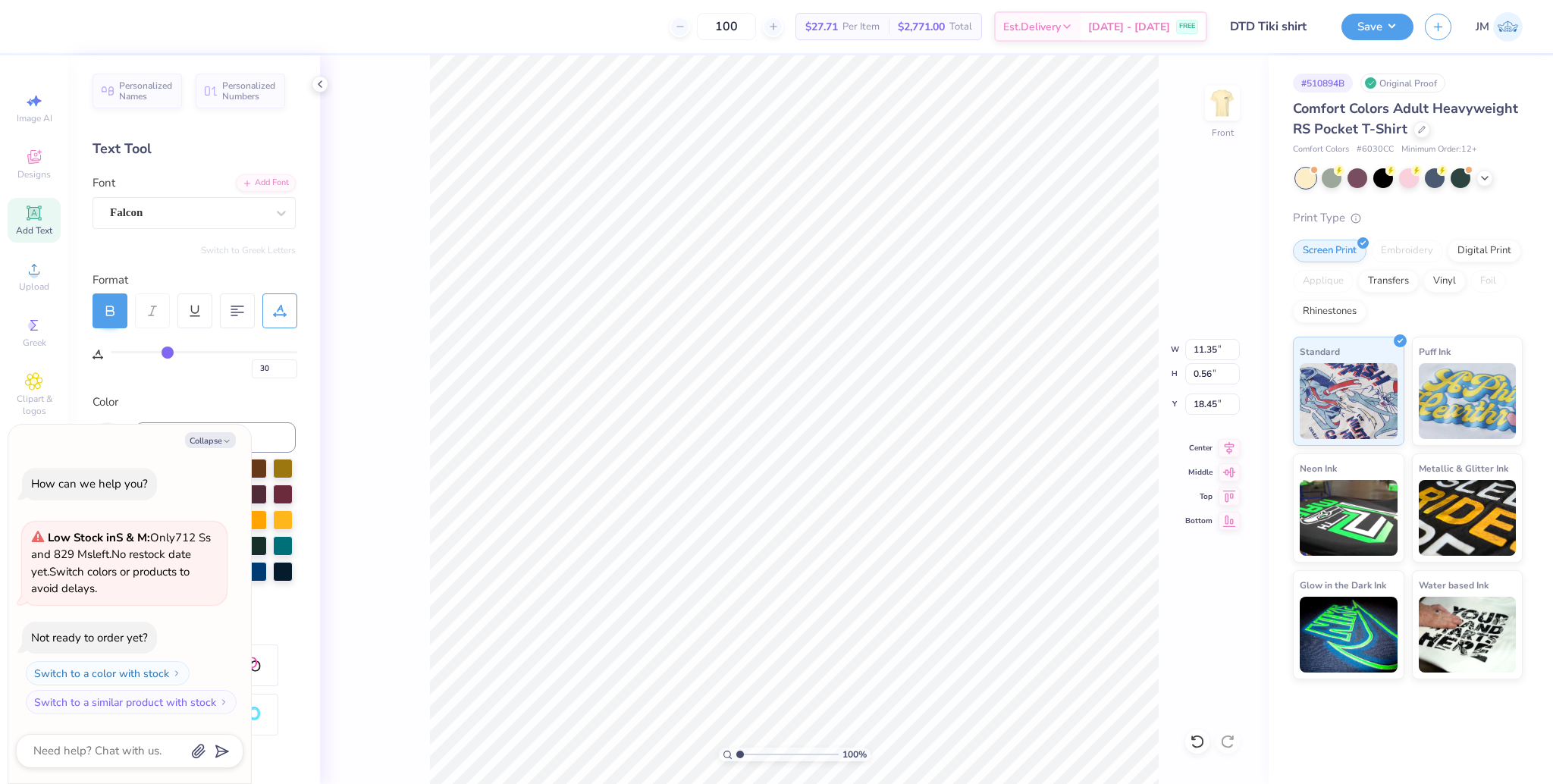
type input "29"
drag, startPoint x: 189, startPoint y: 352, endPoint x: 167, endPoint y: 350, distance: 22.1
type input "29"
click at [167, 351] on input "range" at bounding box center [204, 352] width 187 height 2
type textarea "x"
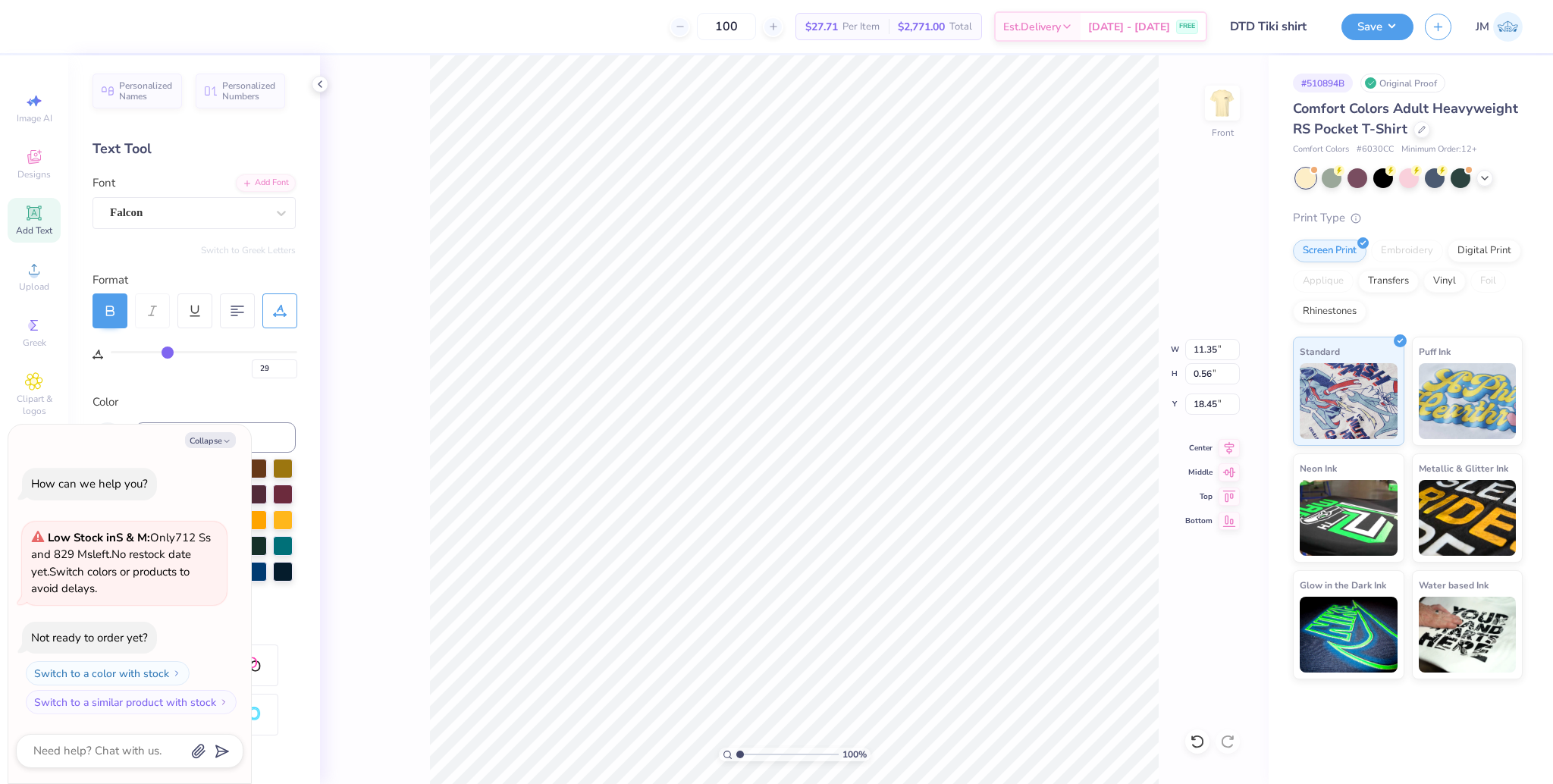
type input "9.57"
type textarea "x"
type input "8.48"
type input "0.50"
type input "18.52"
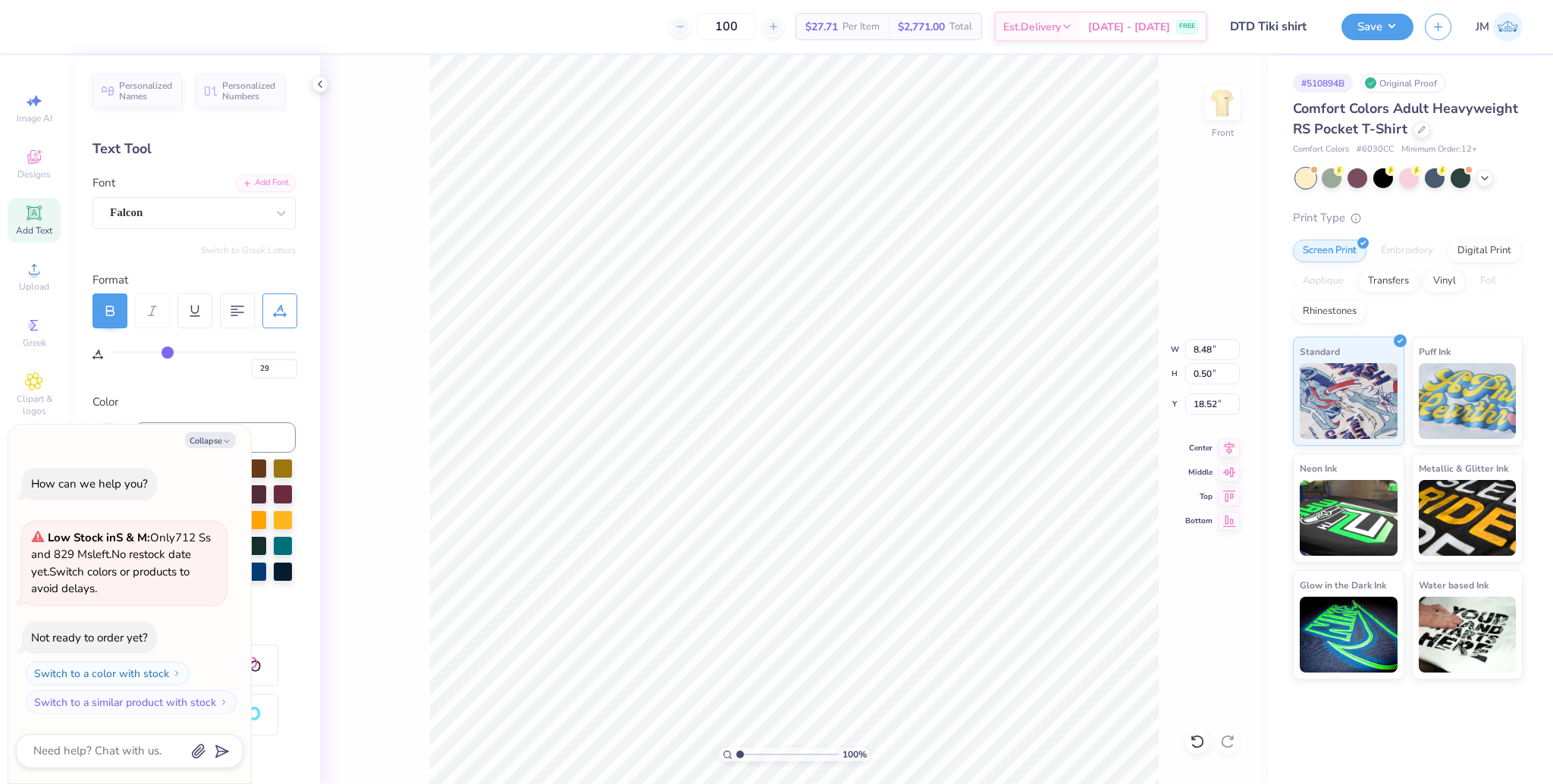
type textarea "x"
type input "18.44"
click at [856, 615] on li "Group" at bounding box center [868, 617] width 119 height 29
type textarea "x"
click at [1204, 341] on input "14.32" at bounding box center [1213, 349] width 55 height 21
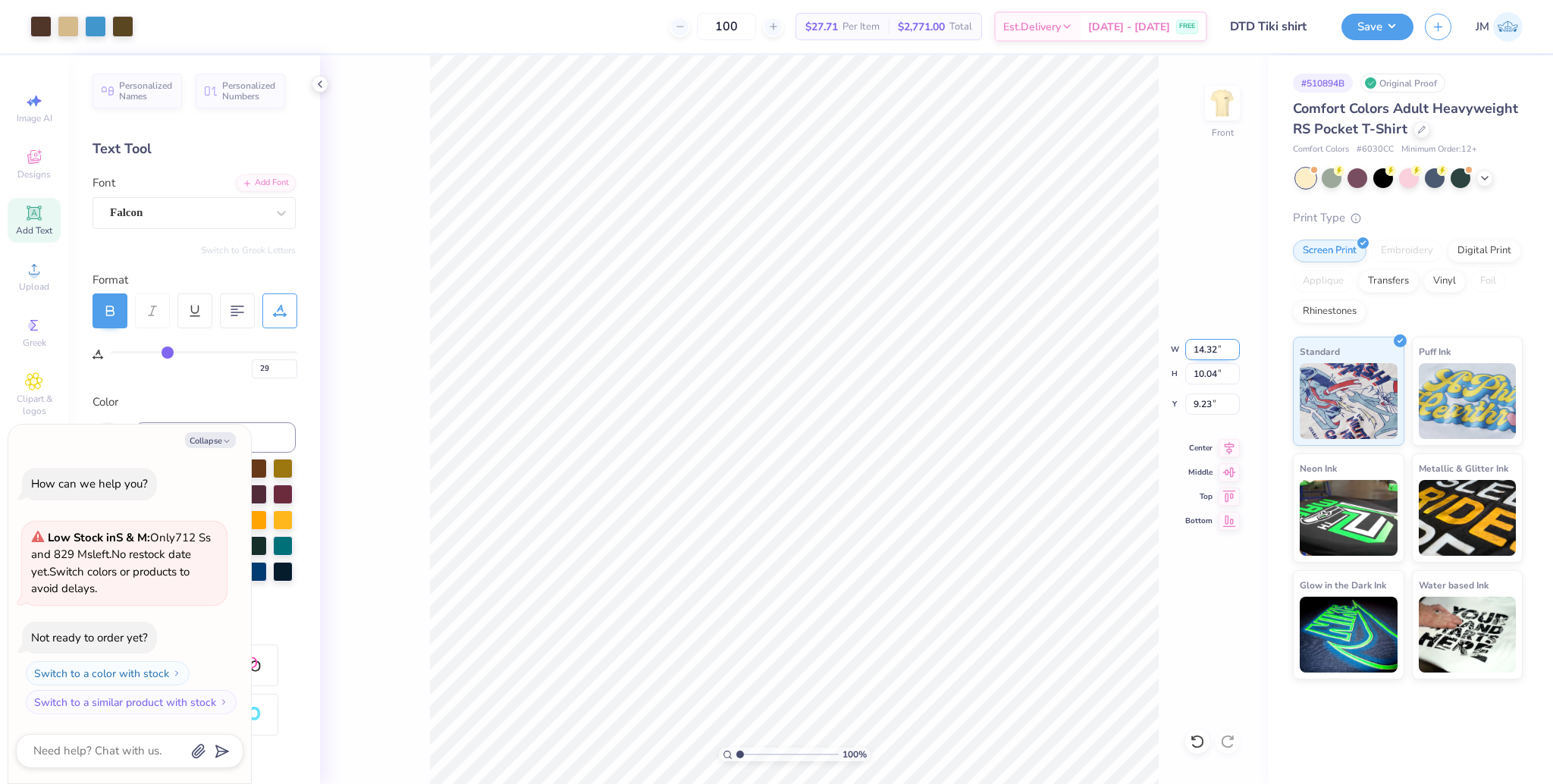
click at [1204, 341] on input "14.32" at bounding box center [1213, 349] width 55 height 21
type input "12.5"
type textarea "x"
type input "12.50"
type input "8.76"
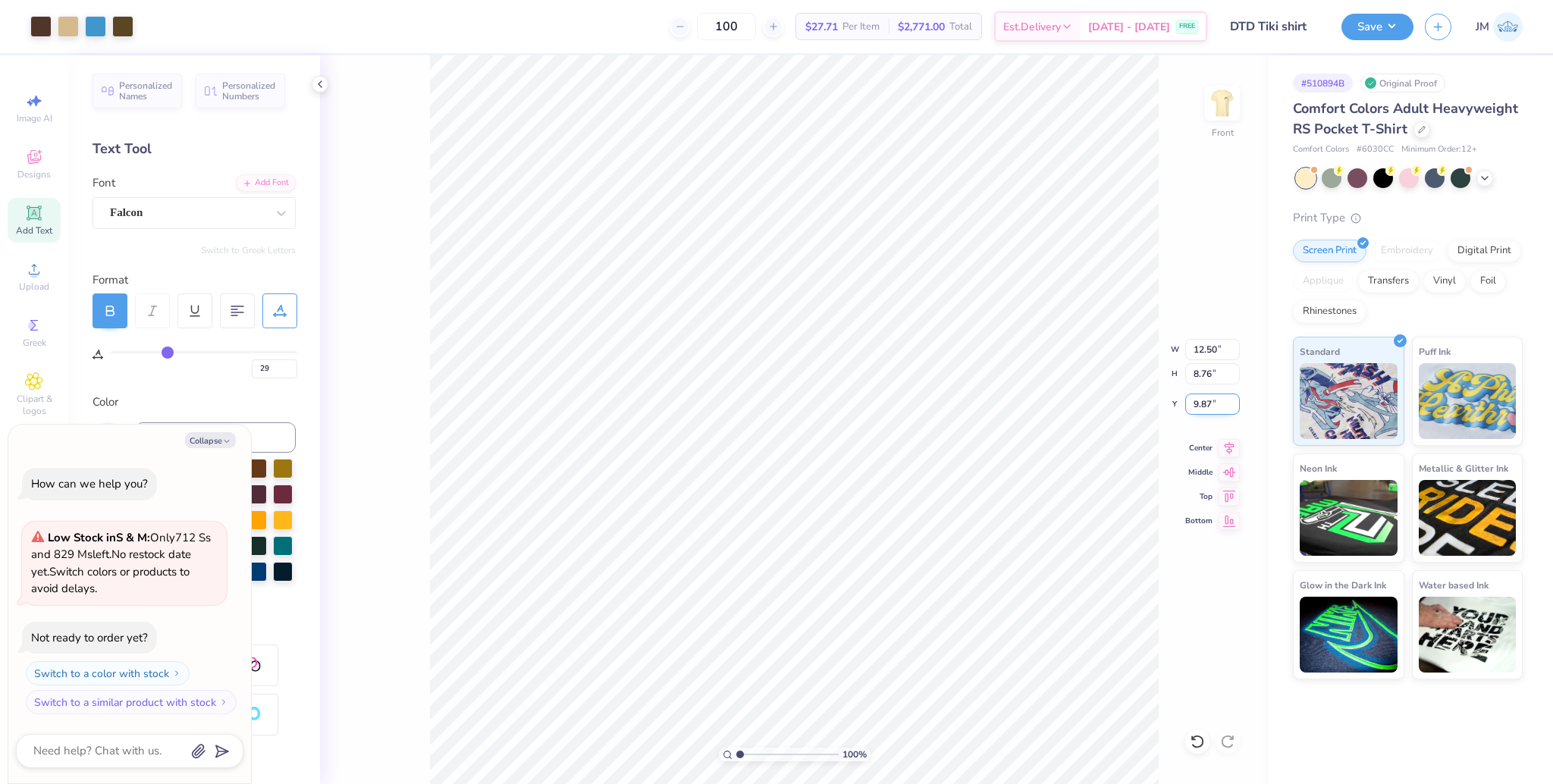
click at [1209, 407] on input "9.87" at bounding box center [1213, 403] width 55 height 21
type input "3"
type textarea "x"
type input "3.00"
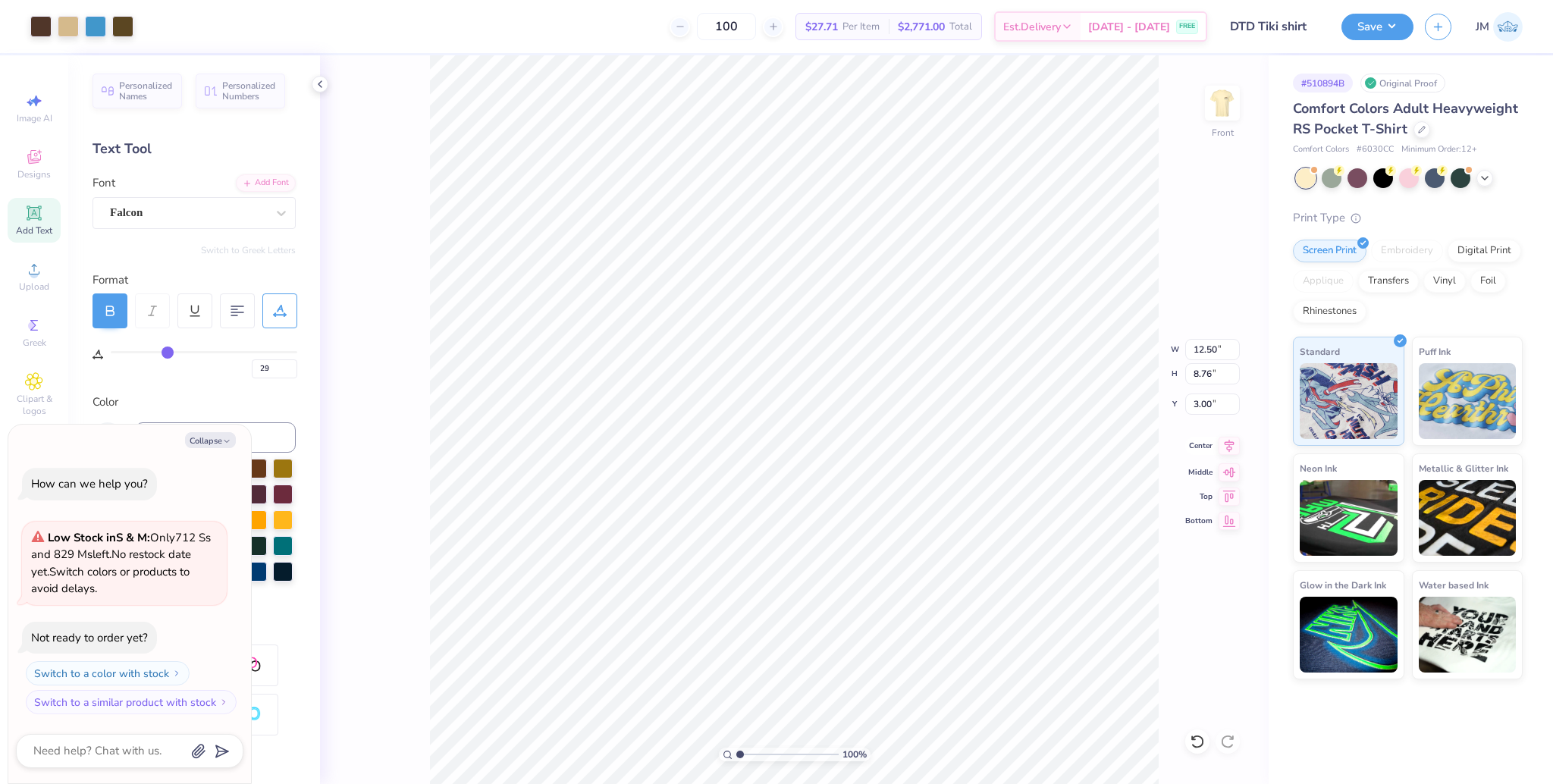
click at [1227, 449] on icon at bounding box center [1229, 445] width 21 height 18
click at [1373, 25] on button "Save" at bounding box center [1377, 25] width 72 height 27
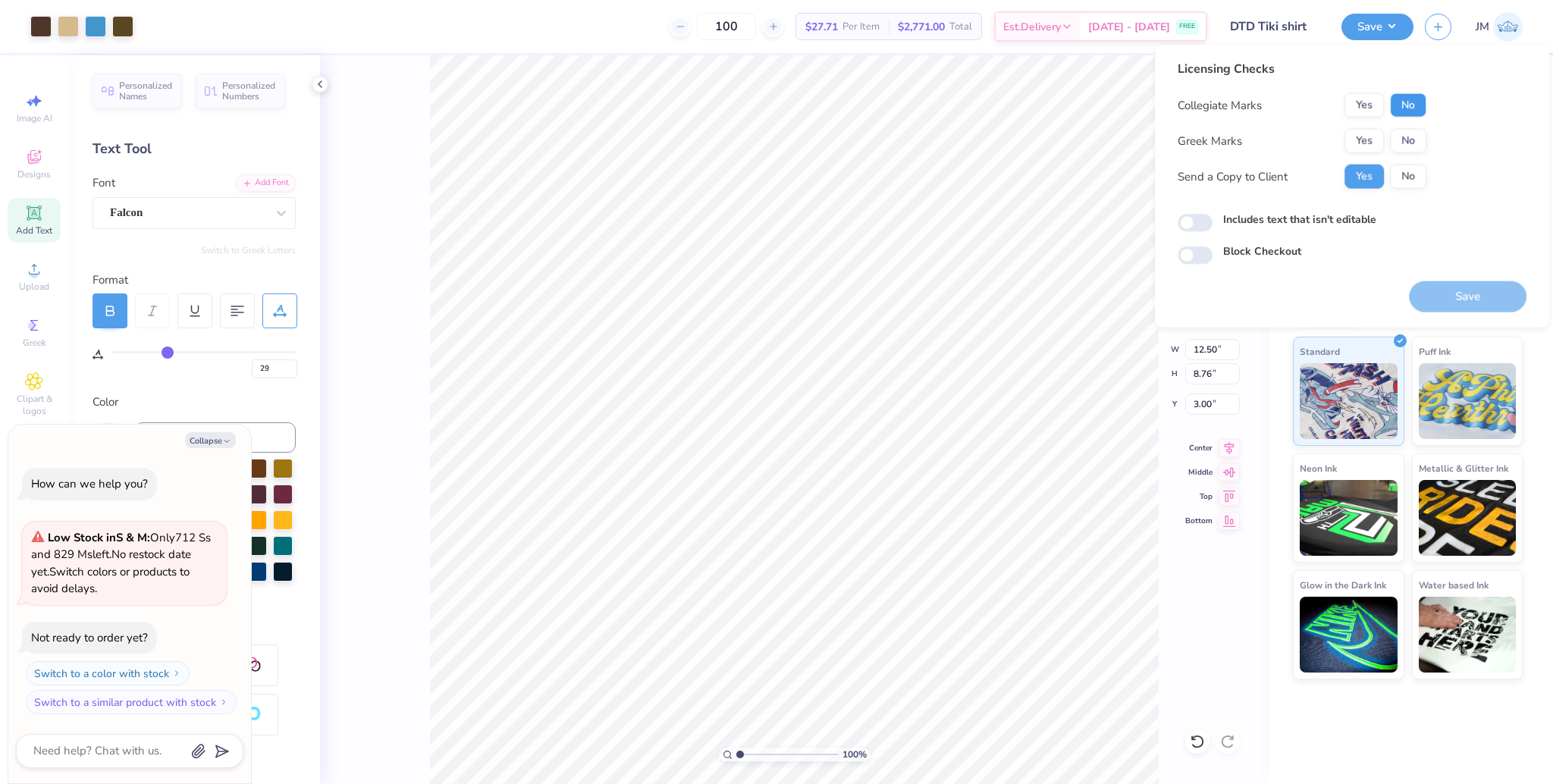
click at [1408, 100] on button "No" at bounding box center [1408, 105] width 36 height 25
click at [1369, 129] on button "Yes" at bounding box center [1365, 141] width 40 height 25
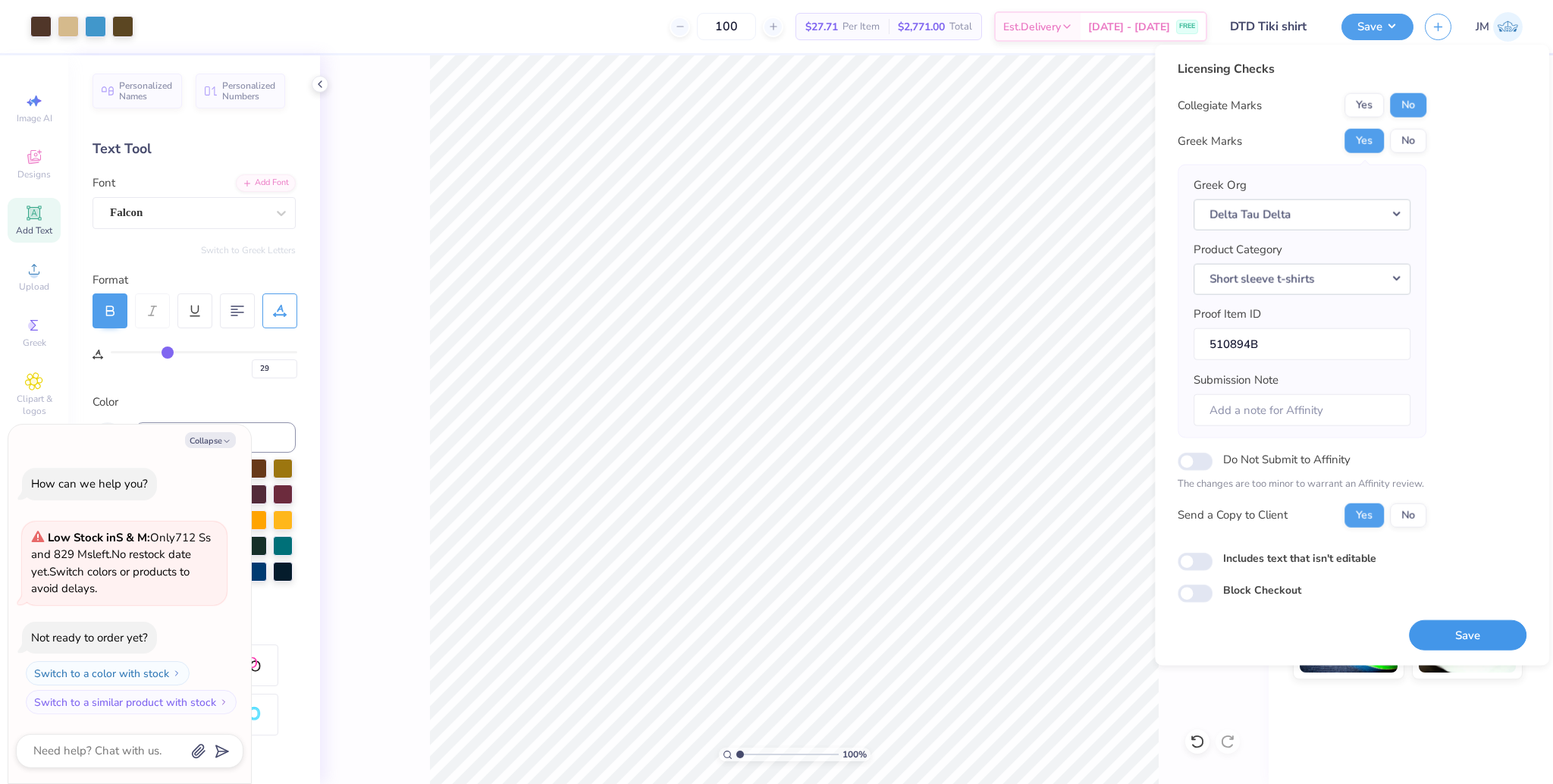
click at [1461, 640] on button "Save" at bounding box center [1468, 634] width 118 height 31
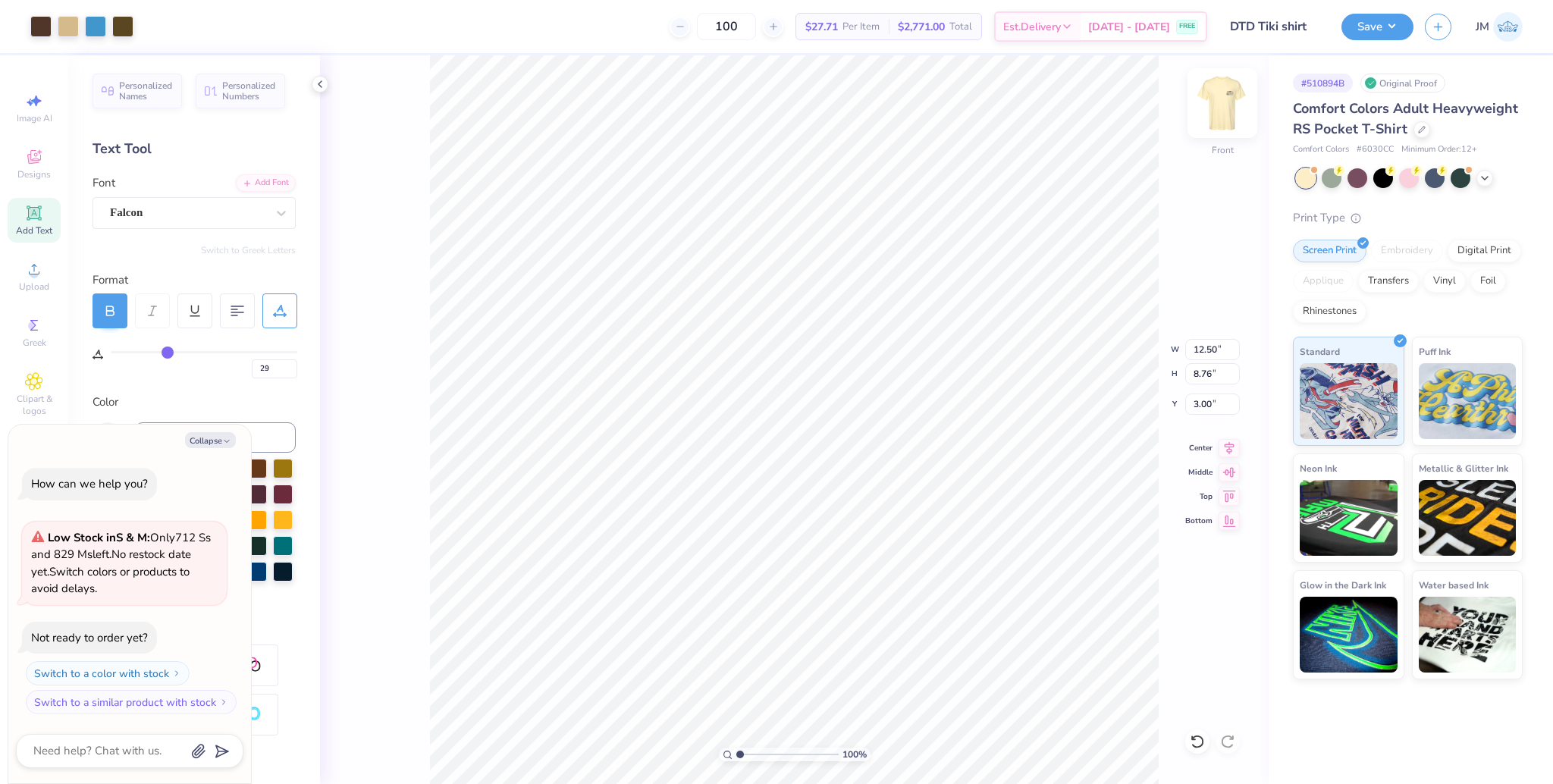
click at [1221, 112] on img at bounding box center [1222, 103] width 61 height 61
click at [1374, 17] on button "Save" at bounding box center [1377, 25] width 72 height 27
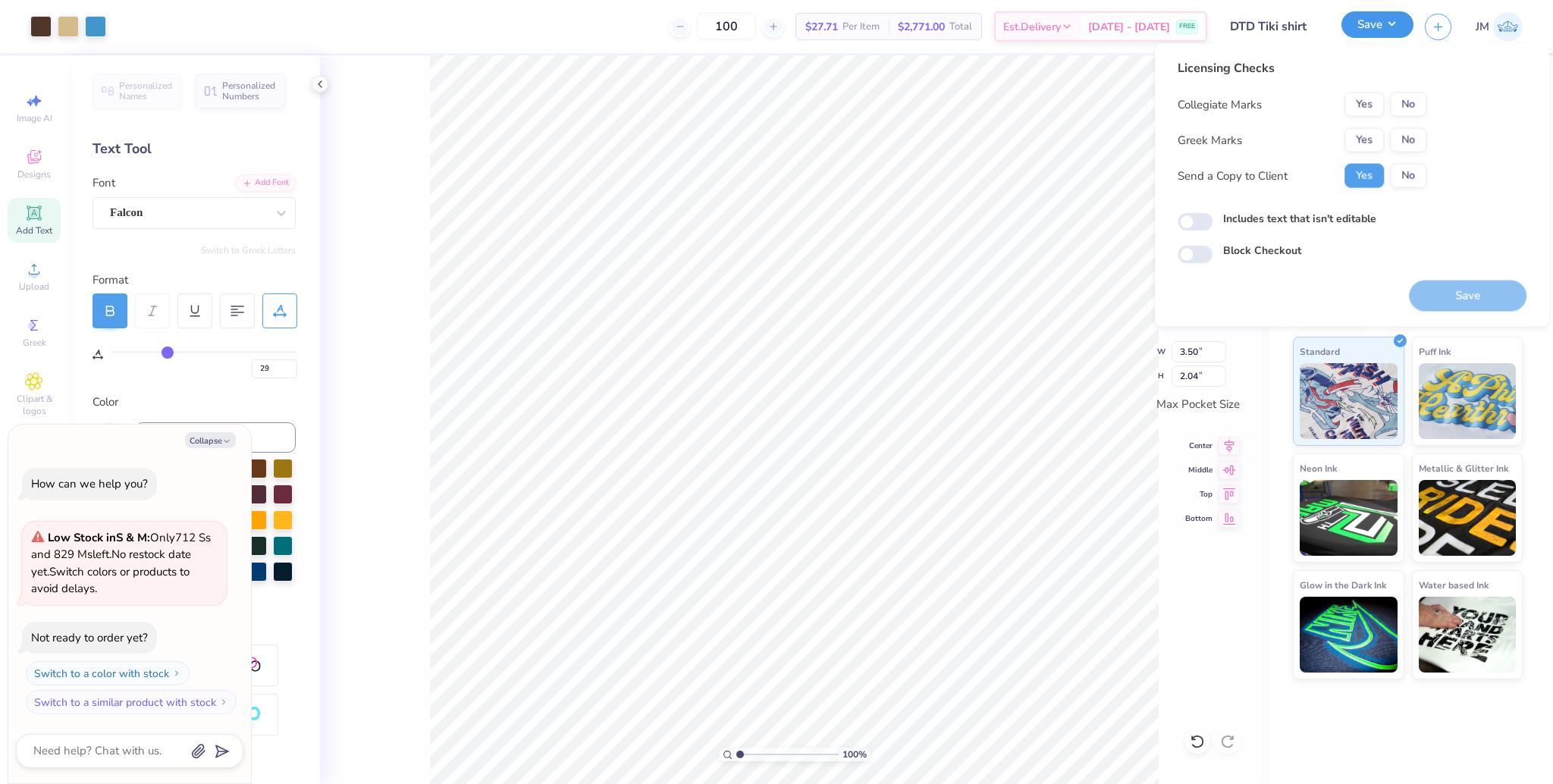
click at [1374, 17] on button "Save" at bounding box center [1377, 25] width 72 height 27
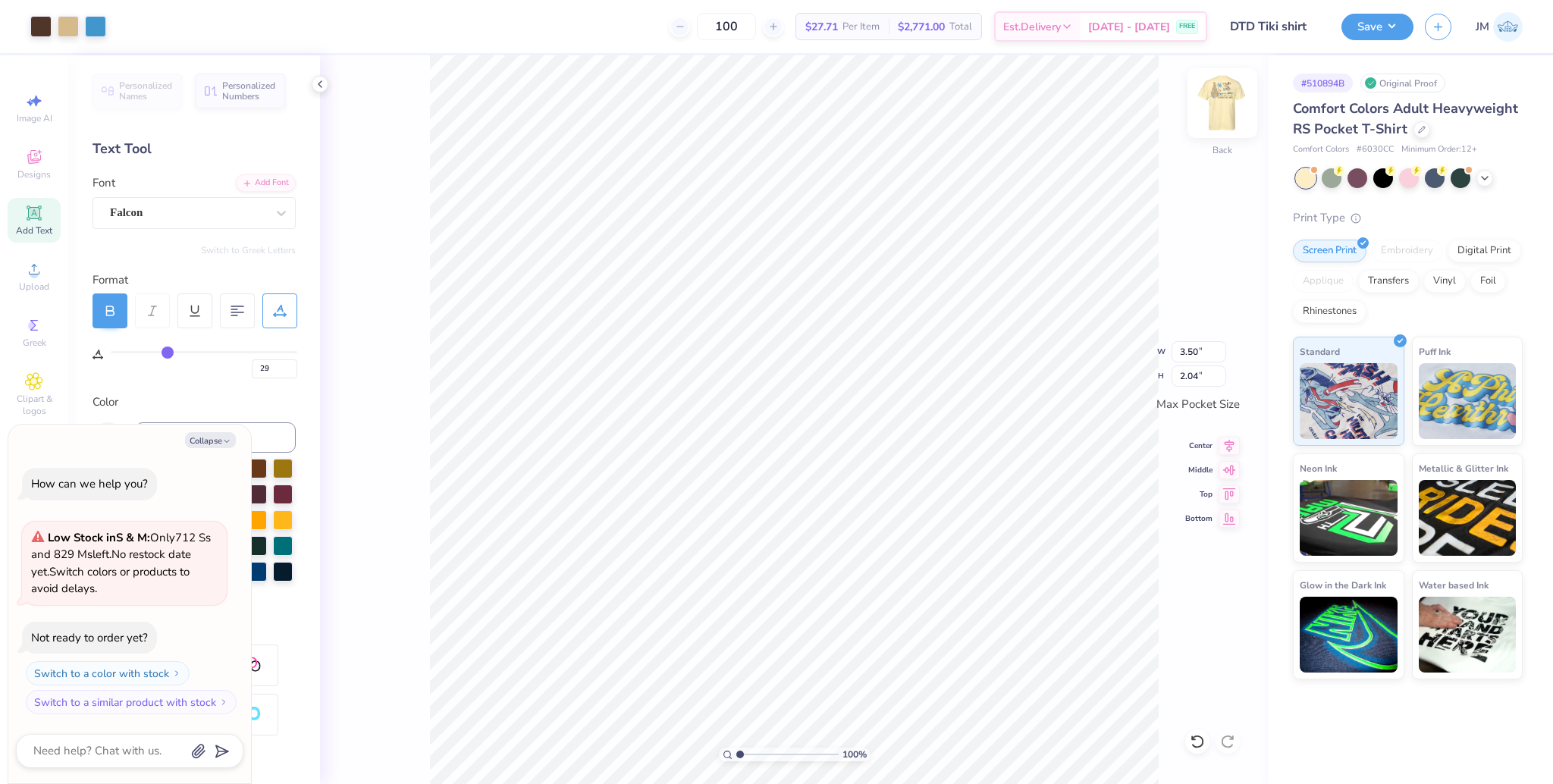
click at [1222, 91] on img at bounding box center [1222, 103] width 61 height 61
type textarea "x"
